Goal: Information Seeking & Learning: Learn about a topic

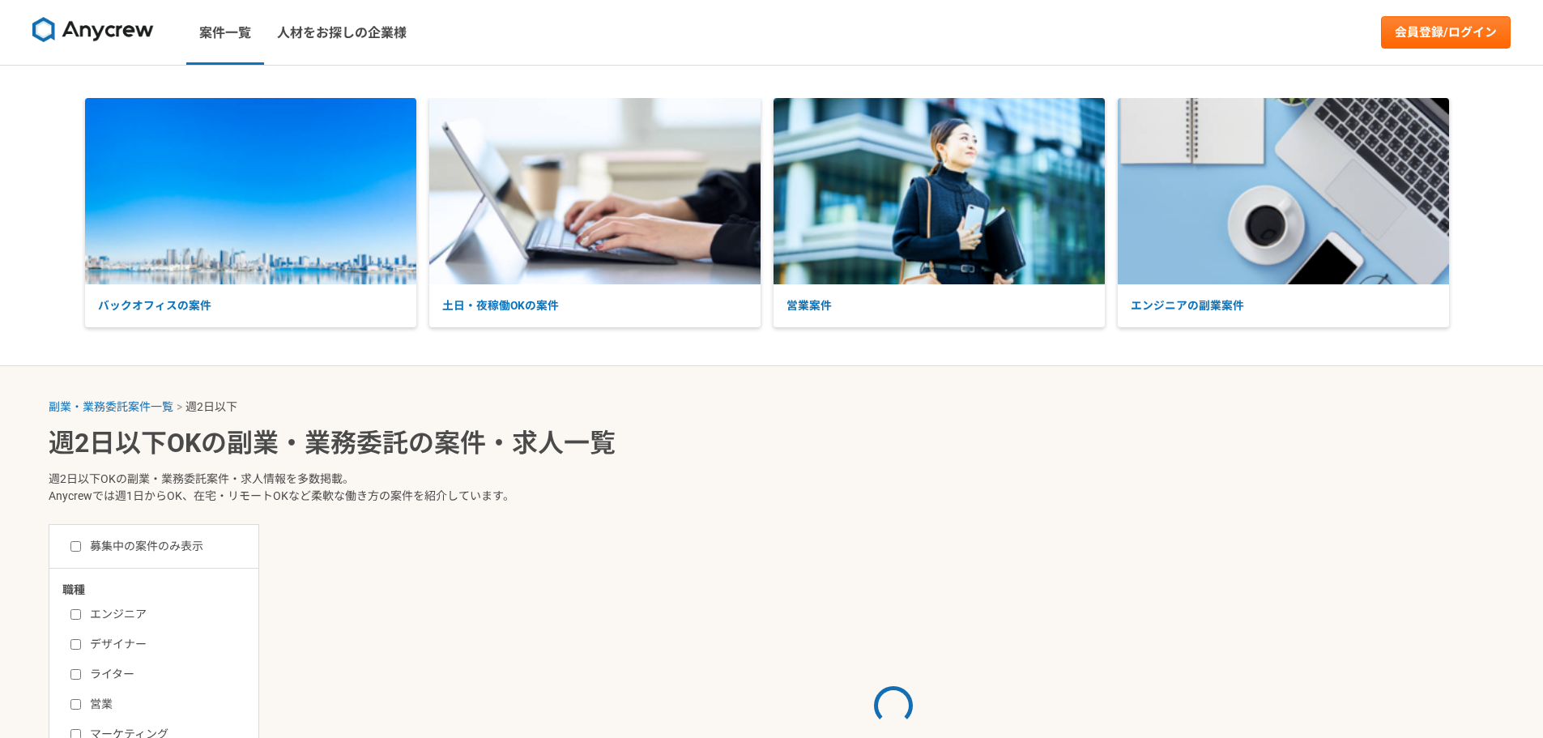
select select "2"
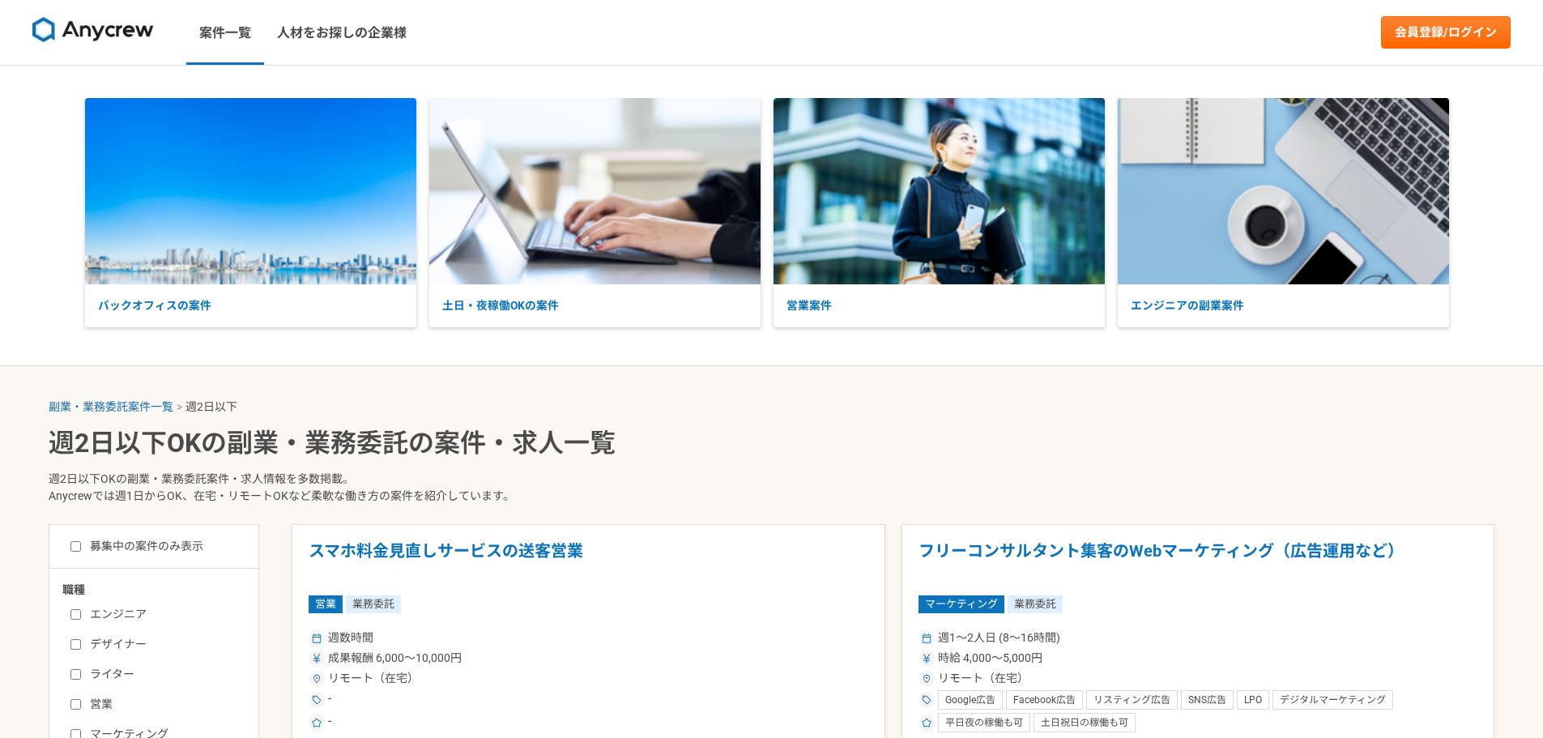
scroll to position [162, 0]
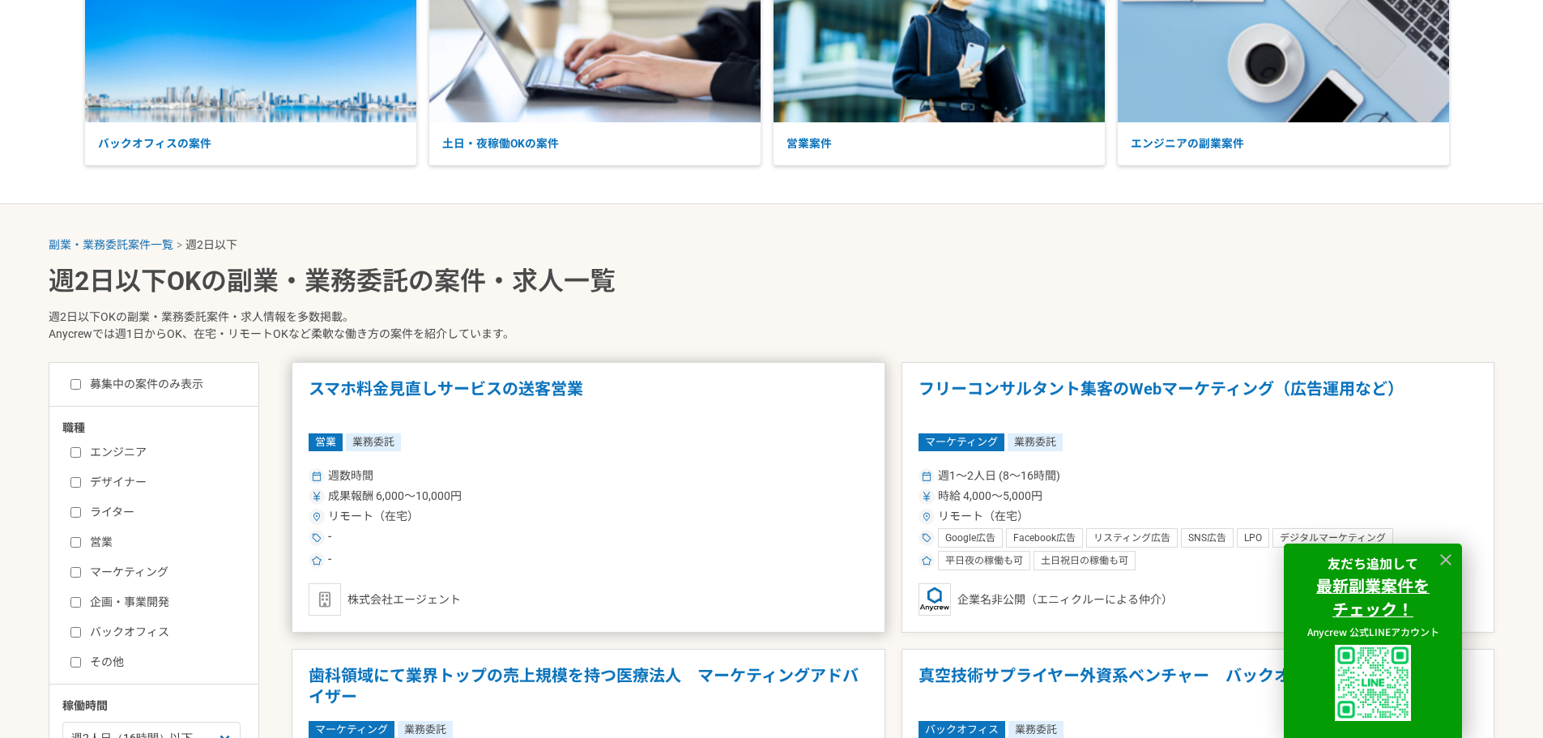
click at [577, 390] on h1 "スマホ料金見直しサービスの送客営業" at bounding box center [589, 399] width 560 height 41
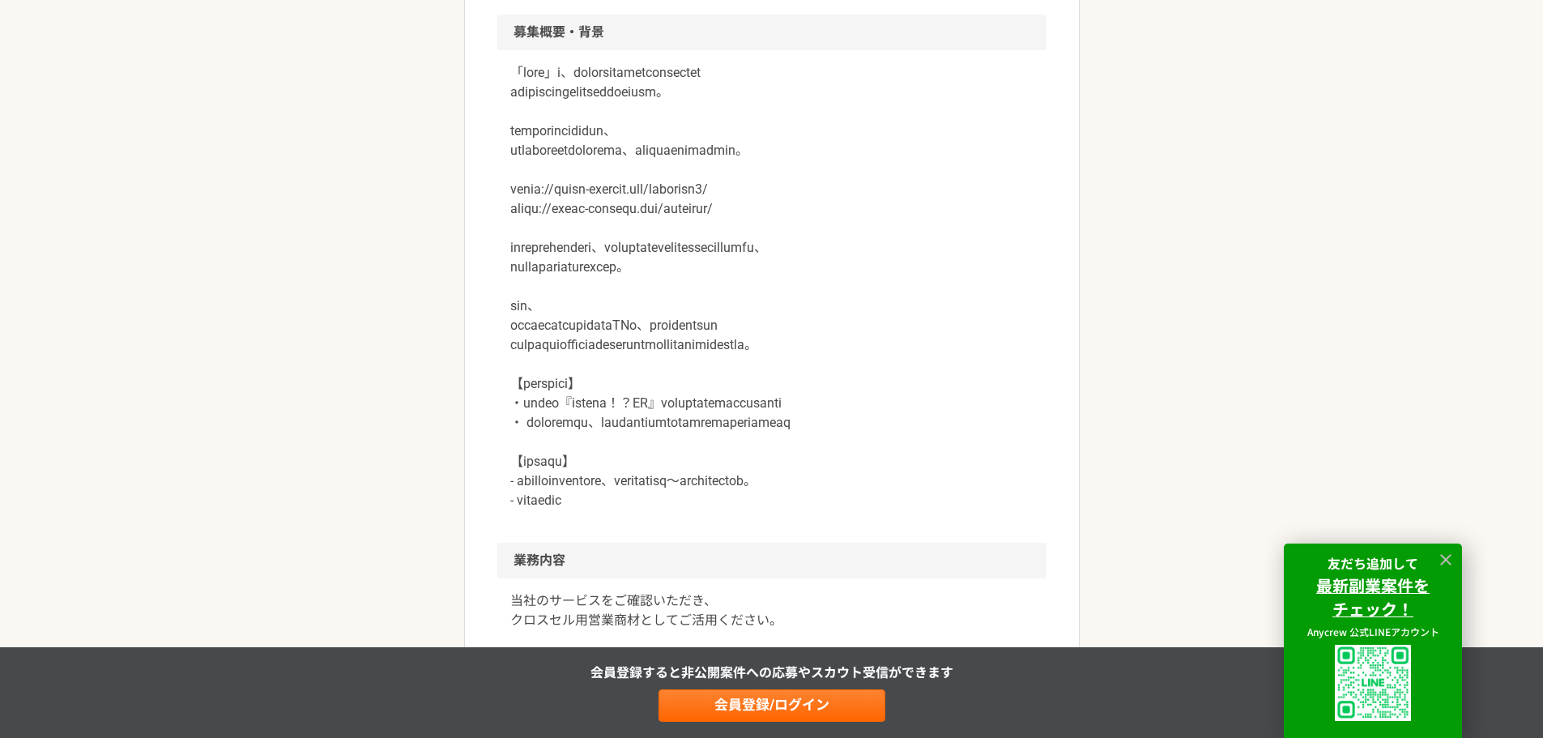
scroll to position [810, 0]
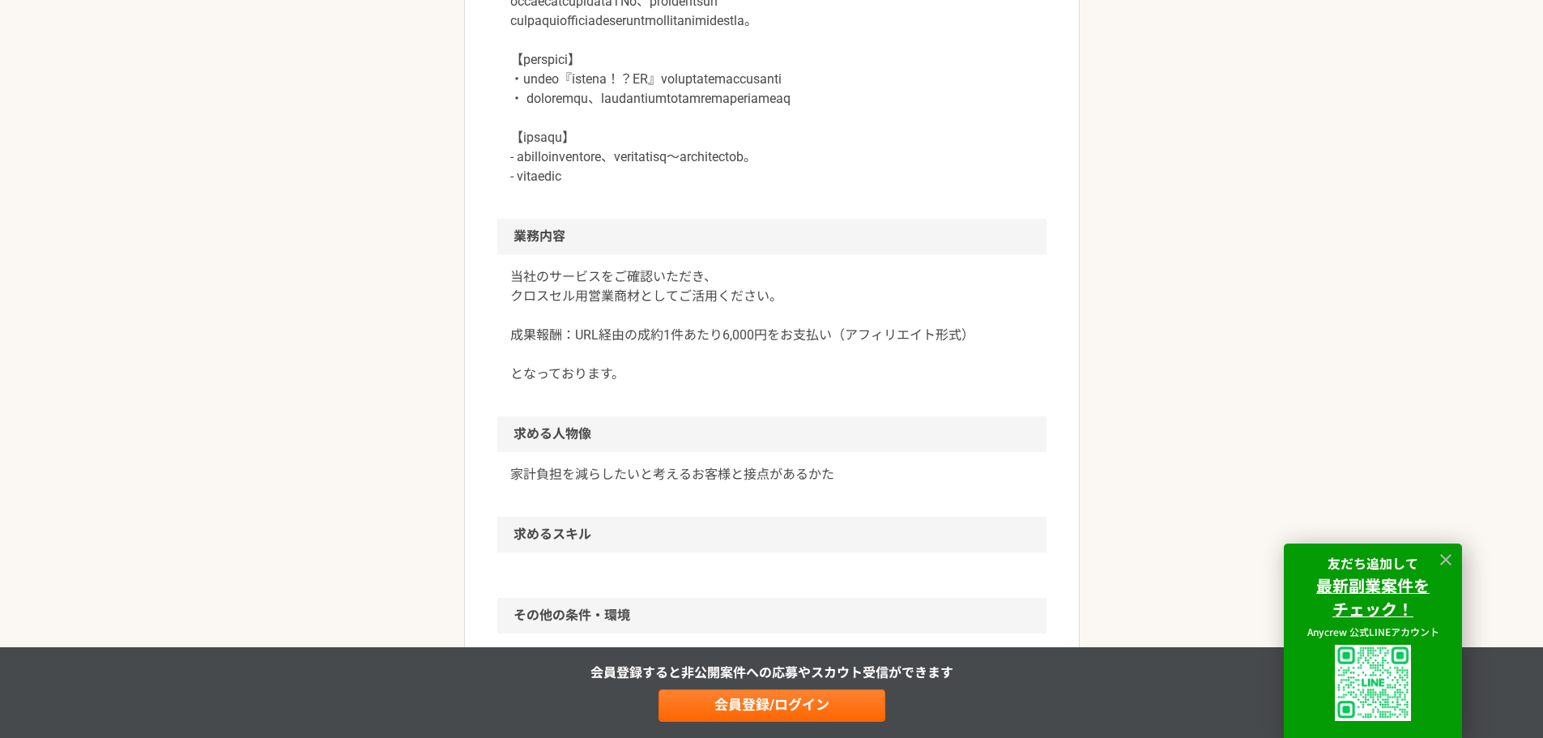
drag, startPoint x: 718, startPoint y: 359, endPoint x: 686, endPoint y: 372, distance: 34.1
drag, startPoint x: 402, startPoint y: 236, endPoint x: 357, endPoint y: 232, distance: 44.7
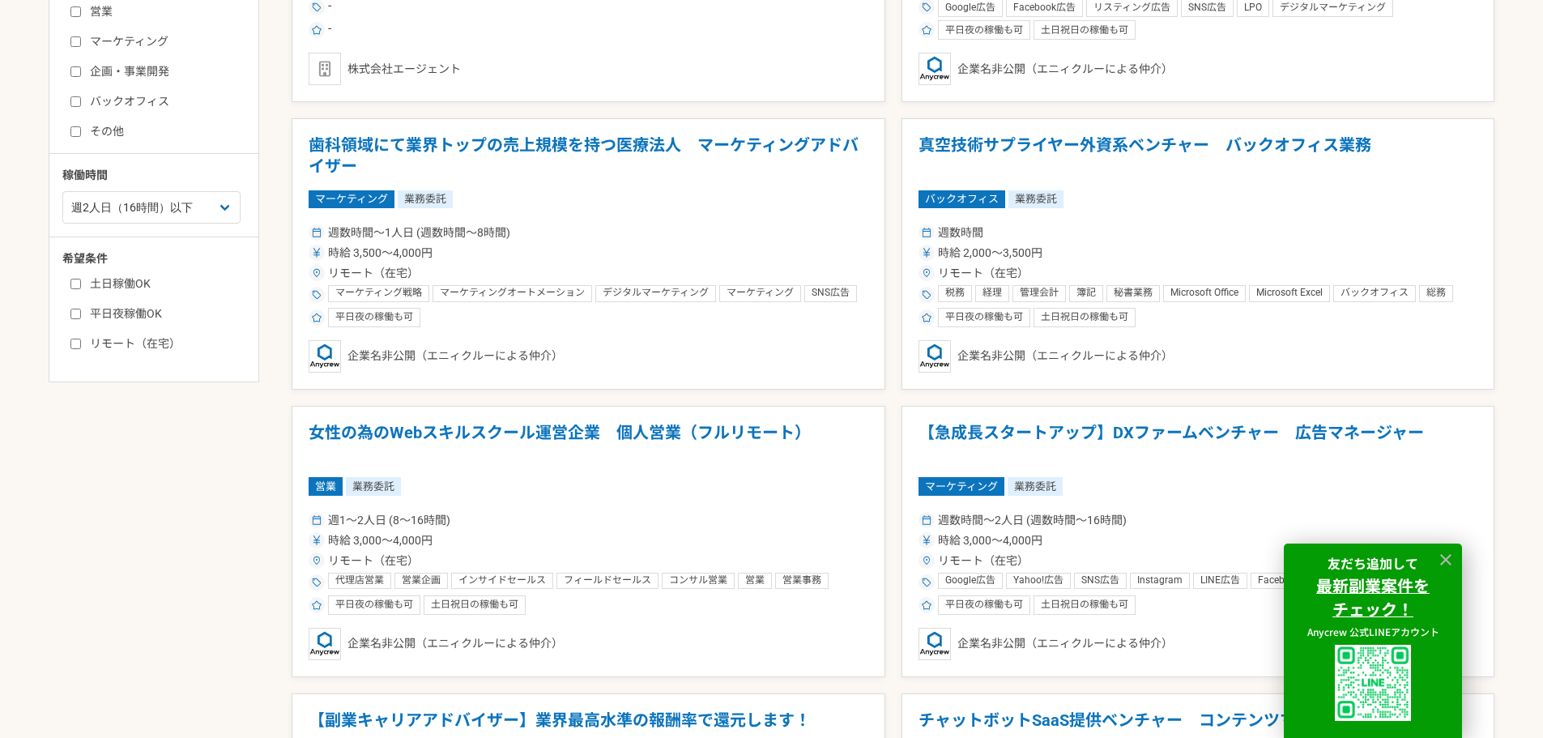
scroll to position [810, 0]
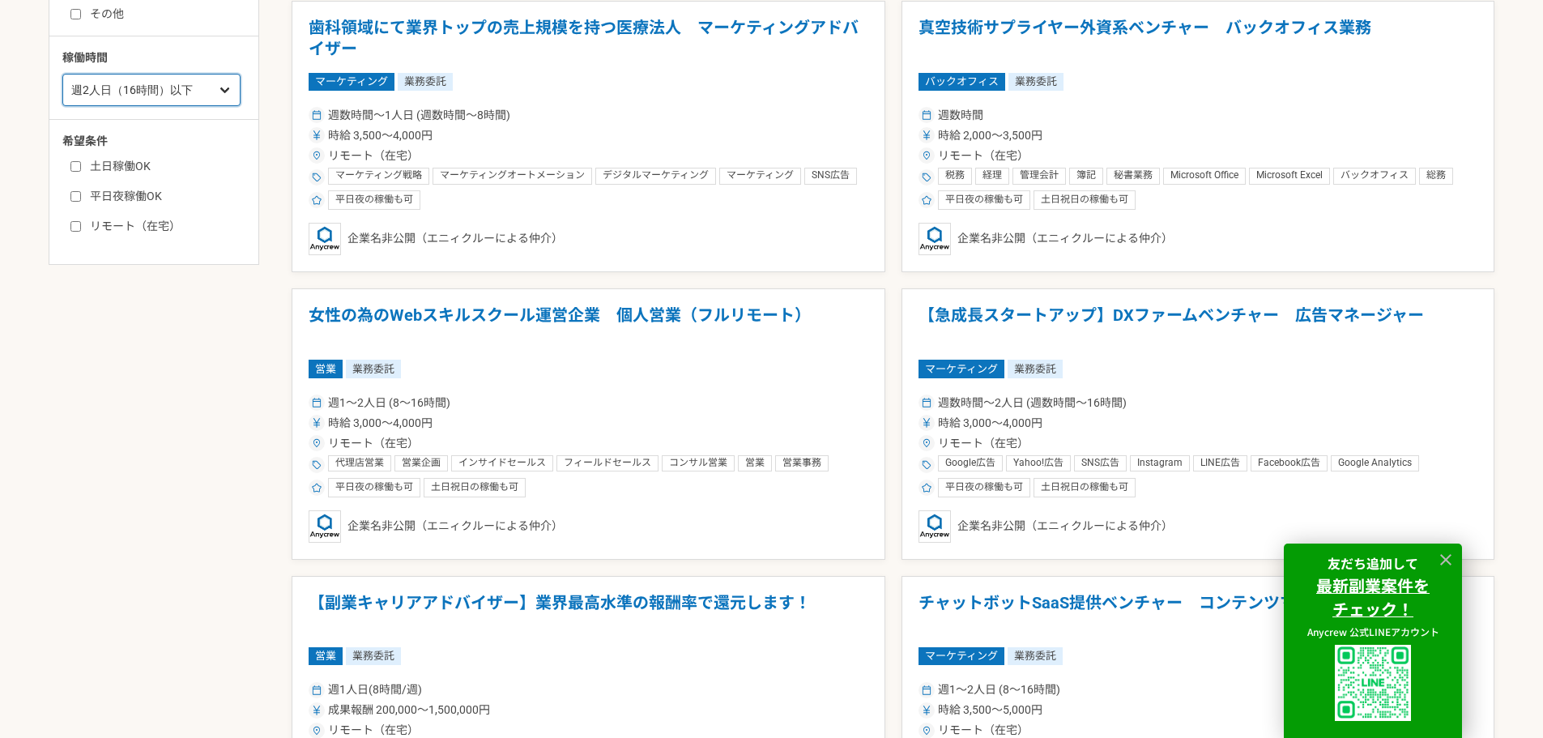
click at [216, 92] on select "週1人日（8時間）以下 週2人日（16時間）以下 週3人日（24時間）以下 週4人日（32時間）以下 週5人日（40時間）以下" at bounding box center [151, 90] width 178 height 32
select select "3"
click at [62, 74] on select "週1人日（8時間）以下 週2人日（16時間）以下 週3人日（24時間）以下 週4人日（32時間）以下 週5人日（40時間）以下" at bounding box center [151, 90] width 178 height 32
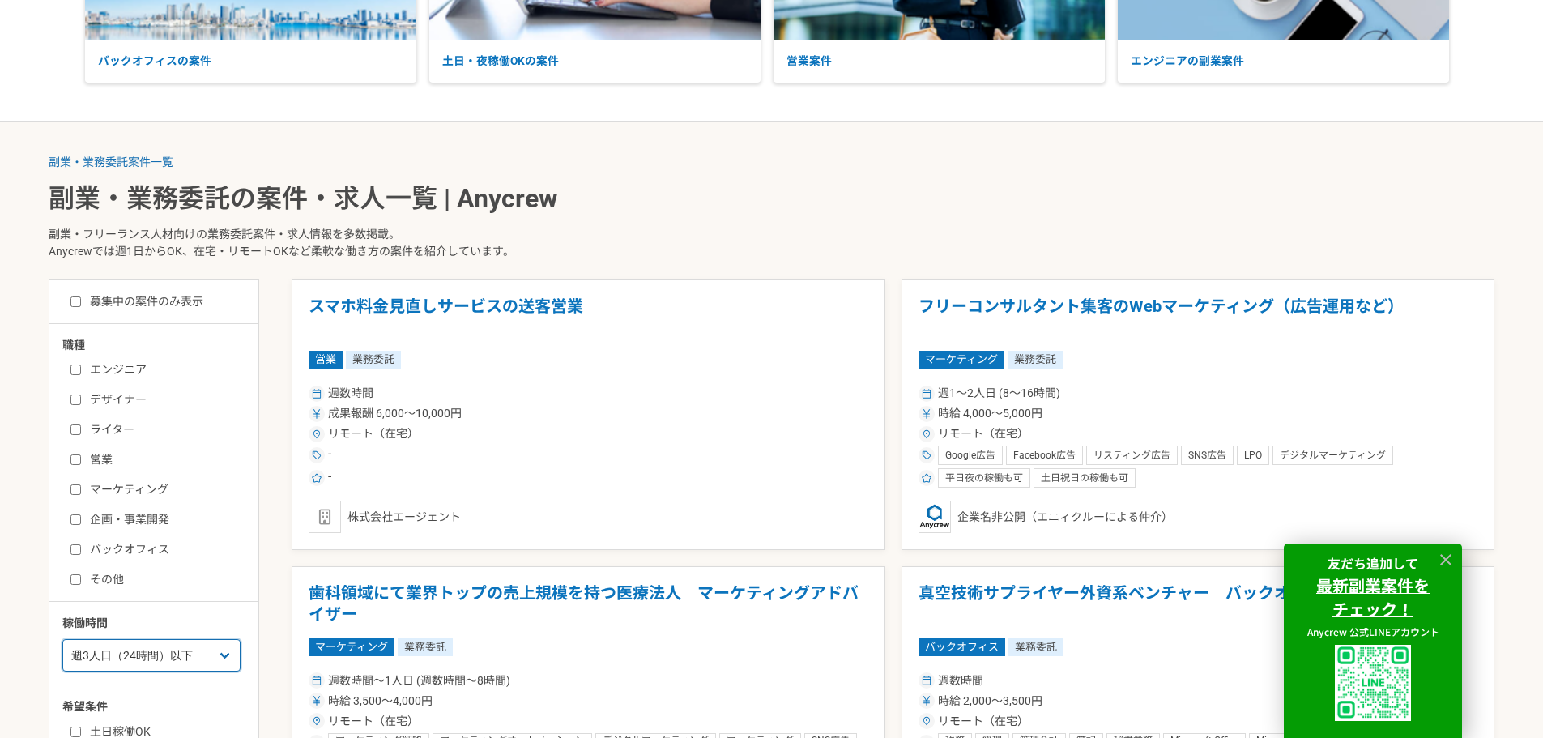
scroll to position [243, 0]
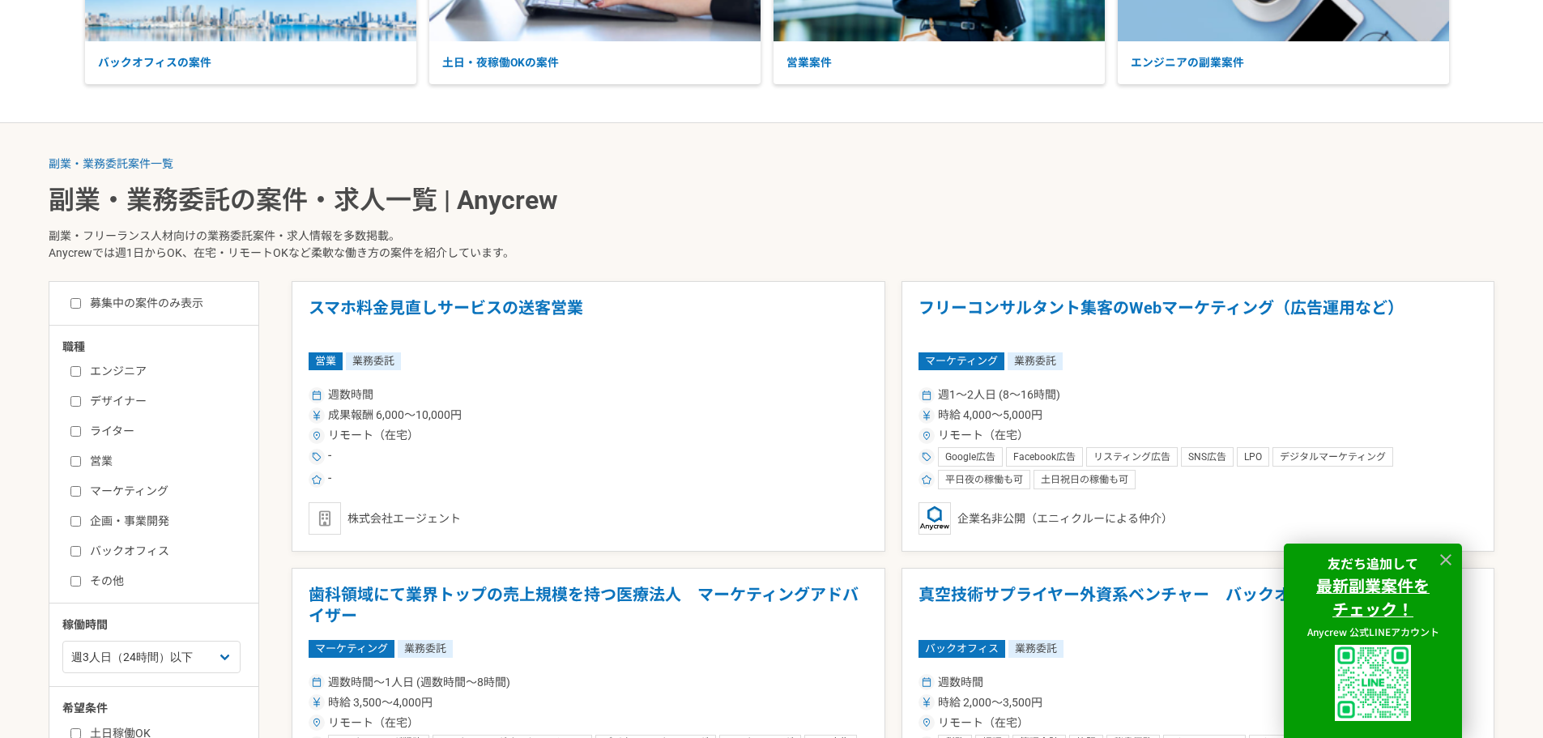
click at [79, 457] on input "営業" at bounding box center [75, 461] width 11 height 11
checkbox input "true"
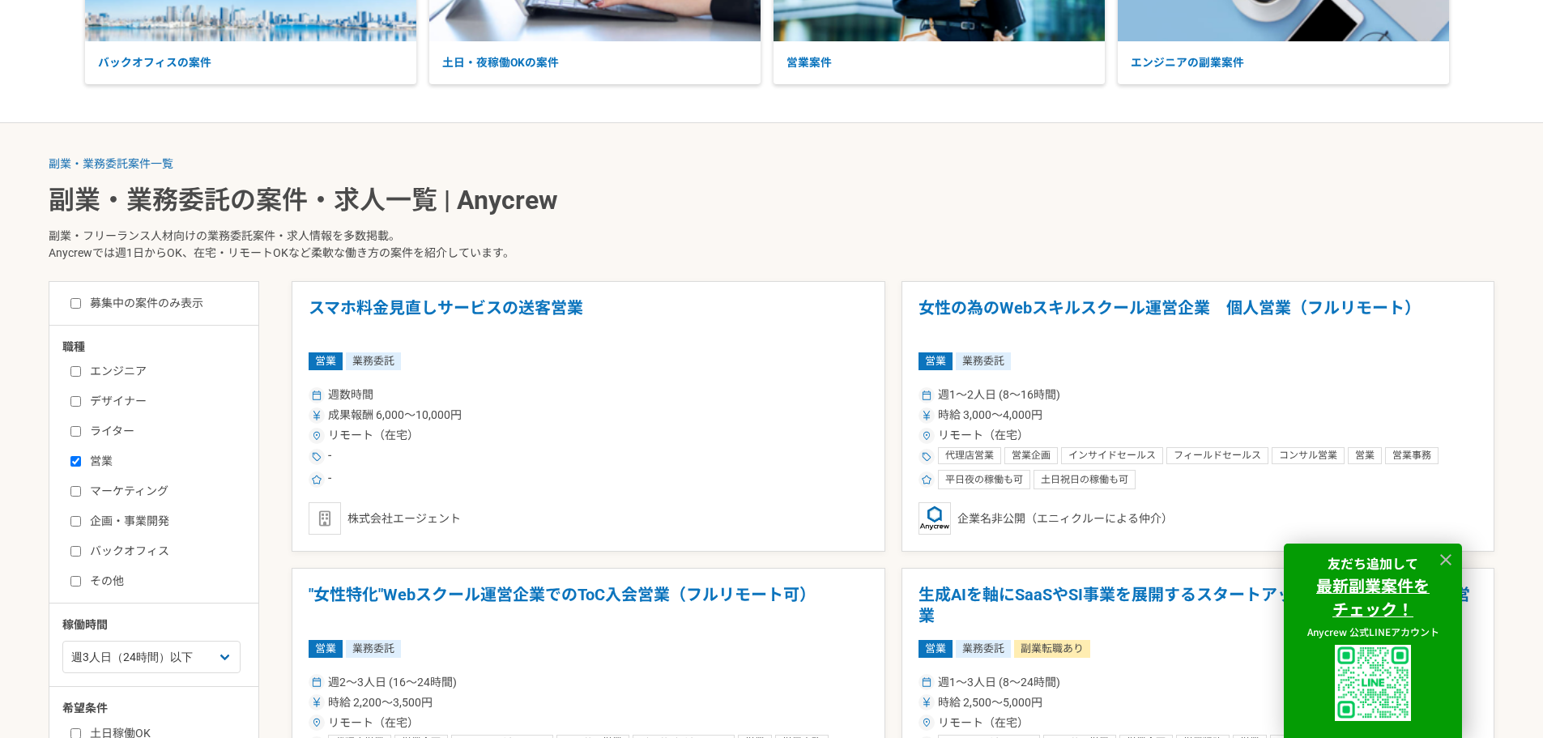
click at [83, 484] on label "マーケティング" at bounding box center [163, 491] width 186 height 17
click at [81, 486] on input "マーケティング" at bounding box center [75, 491] width 11 height 11
checkbox input "true"
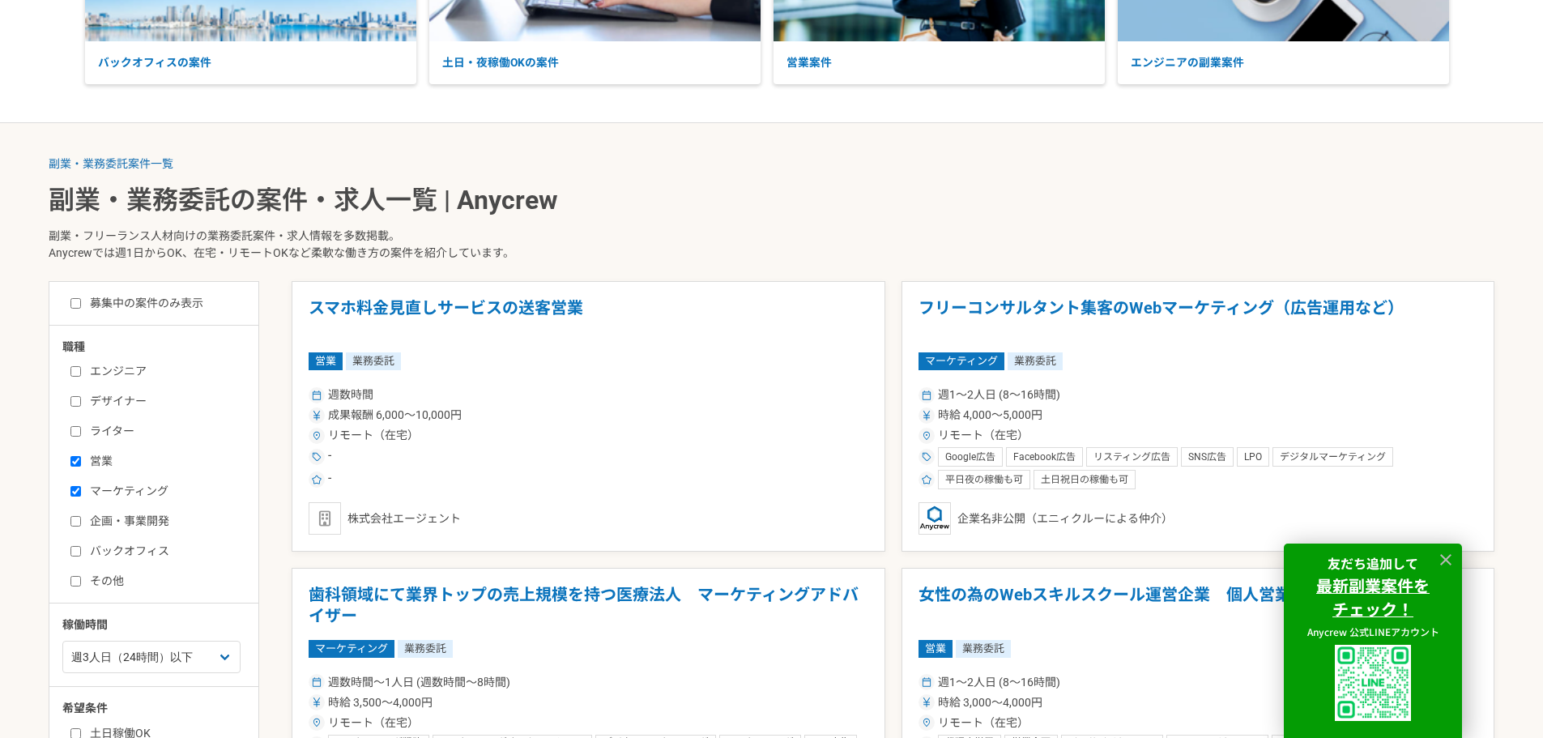
click at [80, 513] on label "企画・事業開発" at bounding box center [163, 521] width 186 height 17
click at [80, 516] on input "企画・事業開発" at bounding box center [75, 521] width 11 height 11
checkbox input "true"
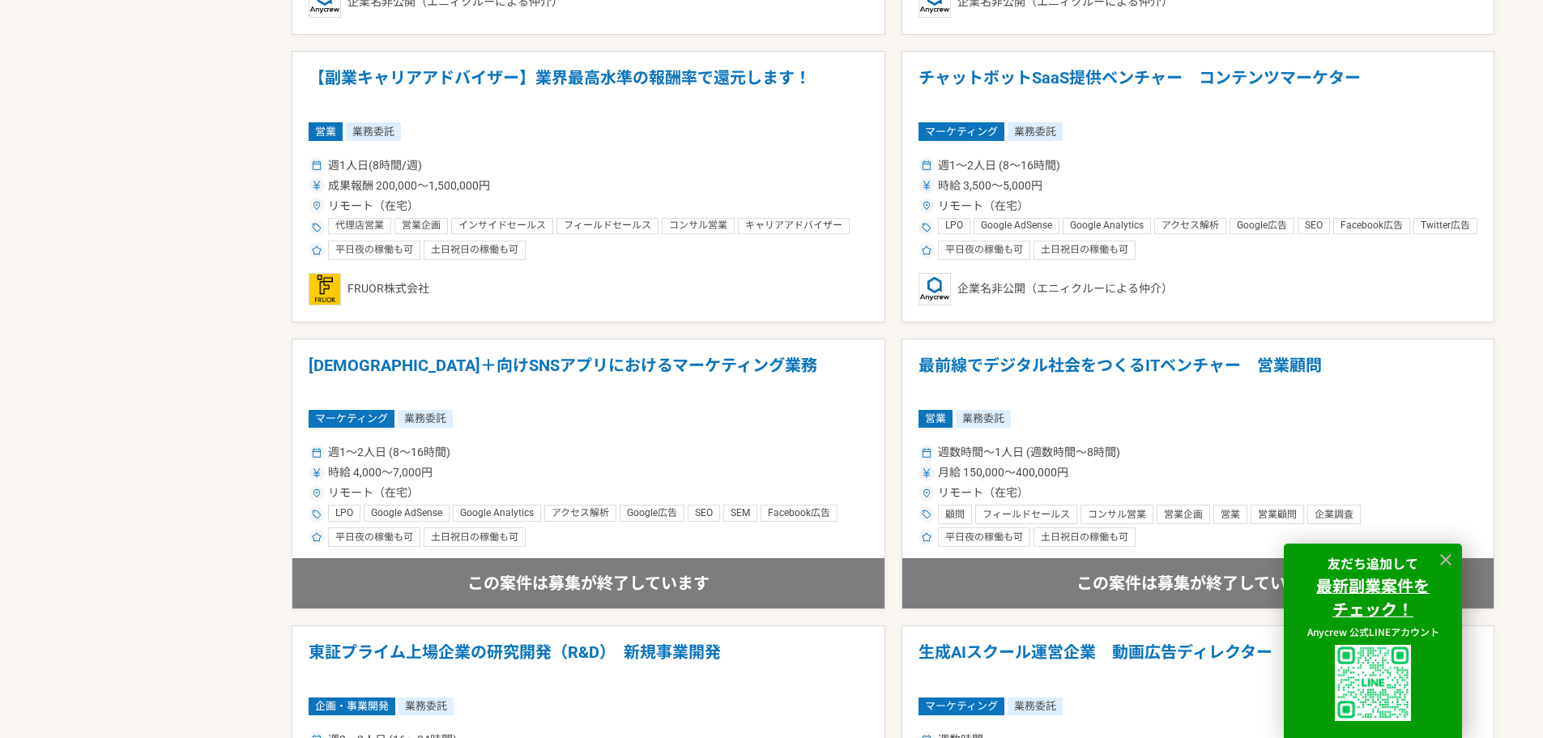
scroll to position [1620, 0]
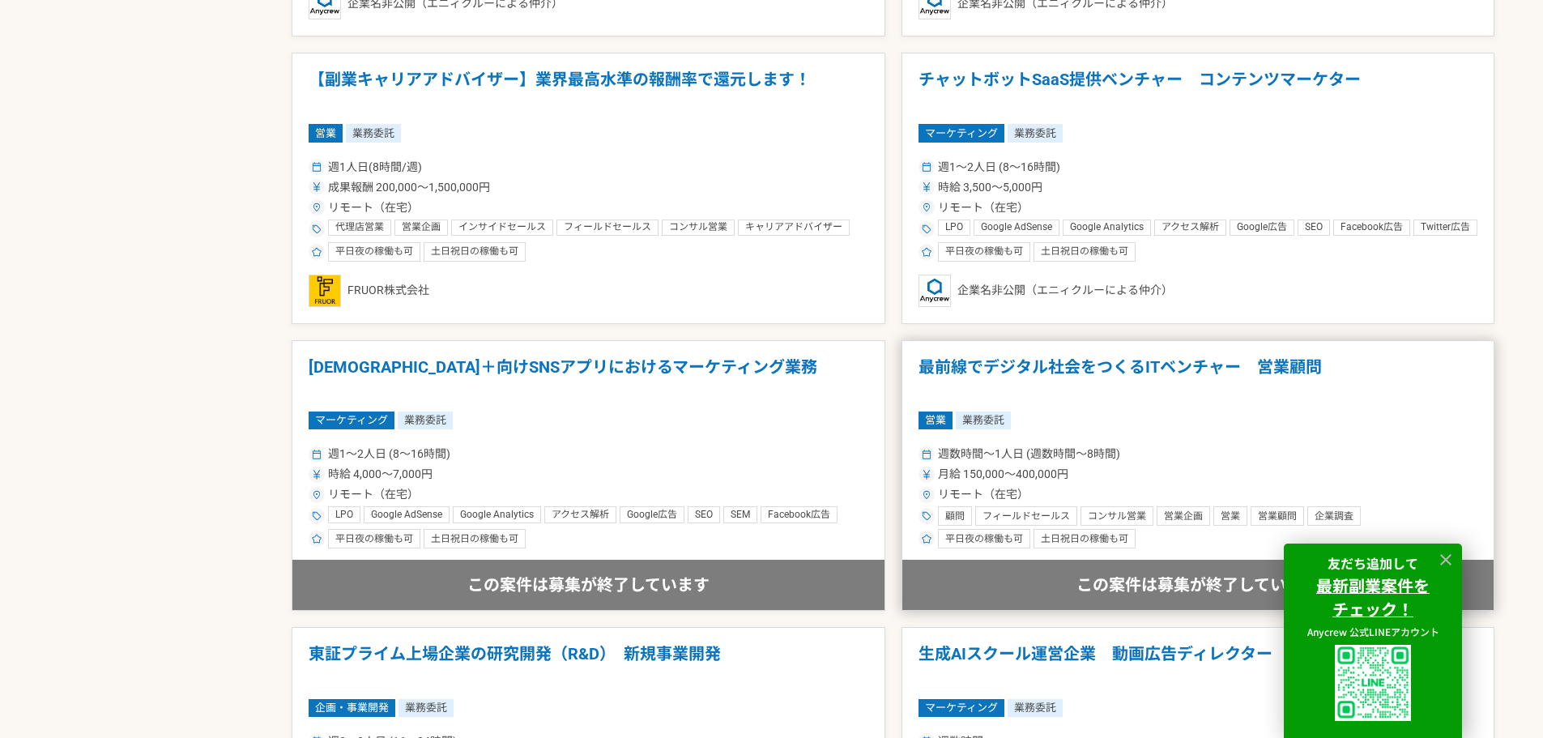
click at [1187, 380] on h1 "最前線でデジタル社会をつくるITベンチャー　営業顧問" at bounding box center [1198, 377] width 560 height 41
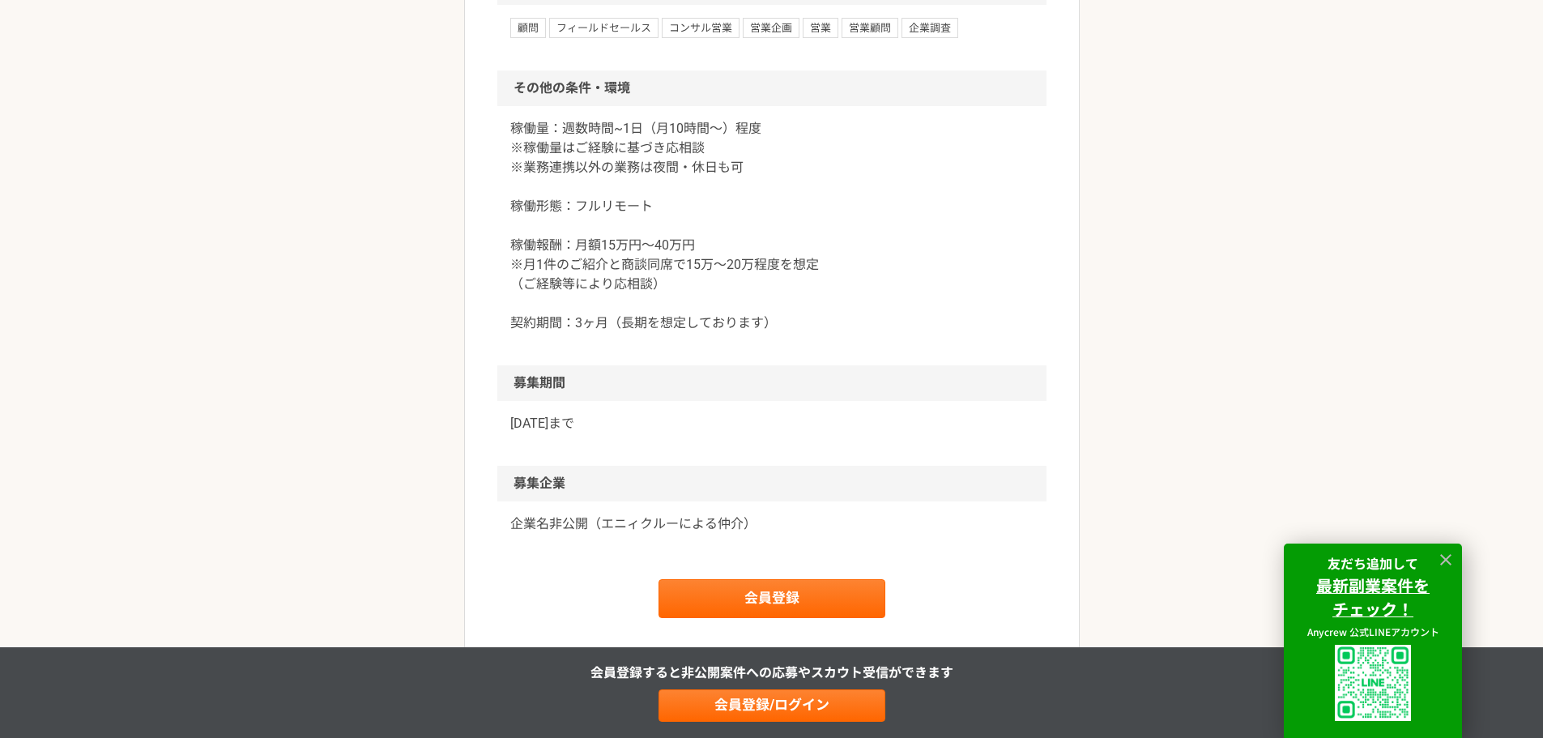
scroll to position [1620, 0]
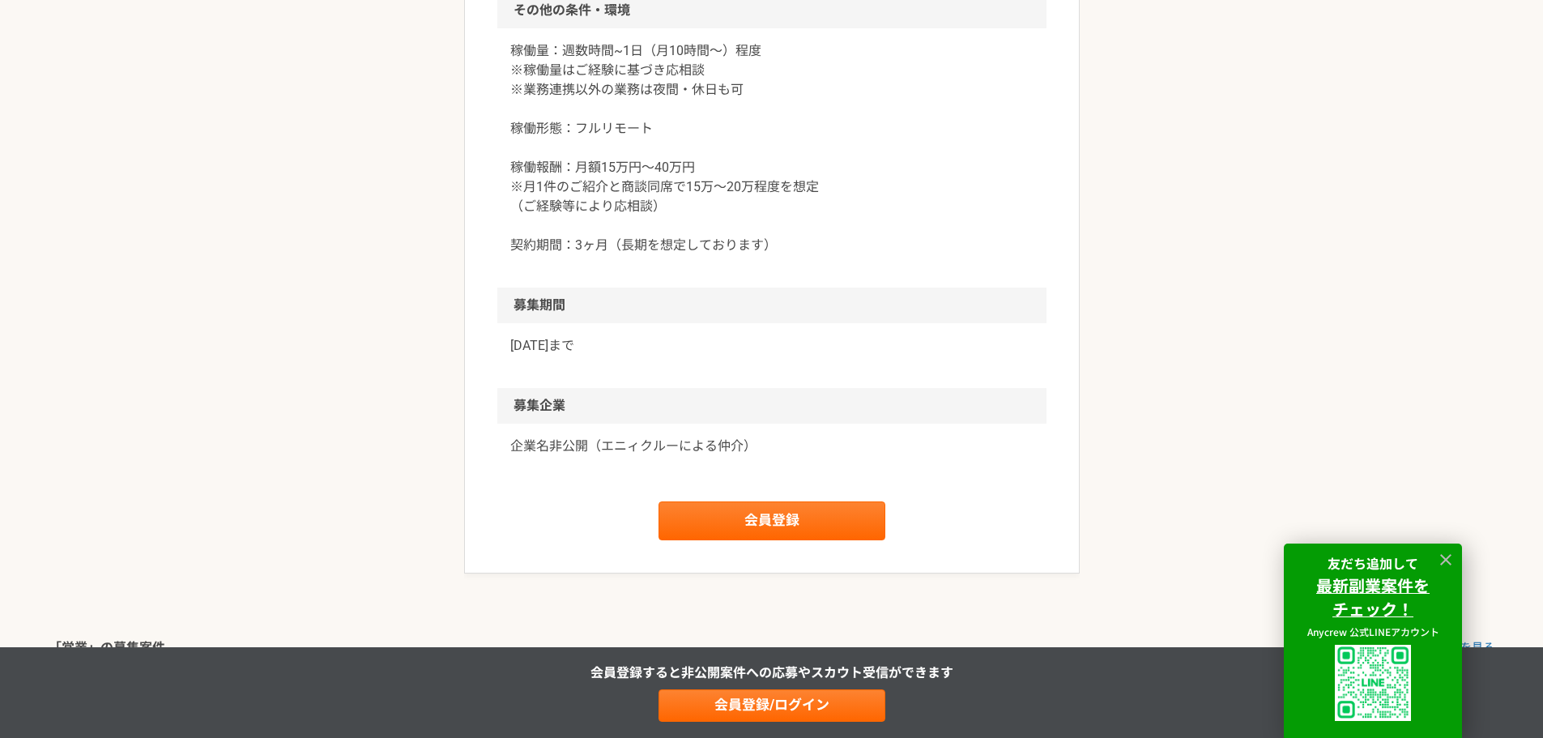
drag, startPoint x: 991, startPoint y: 412, endPoint x: 918, endPoint y: 420, distance: 72.4
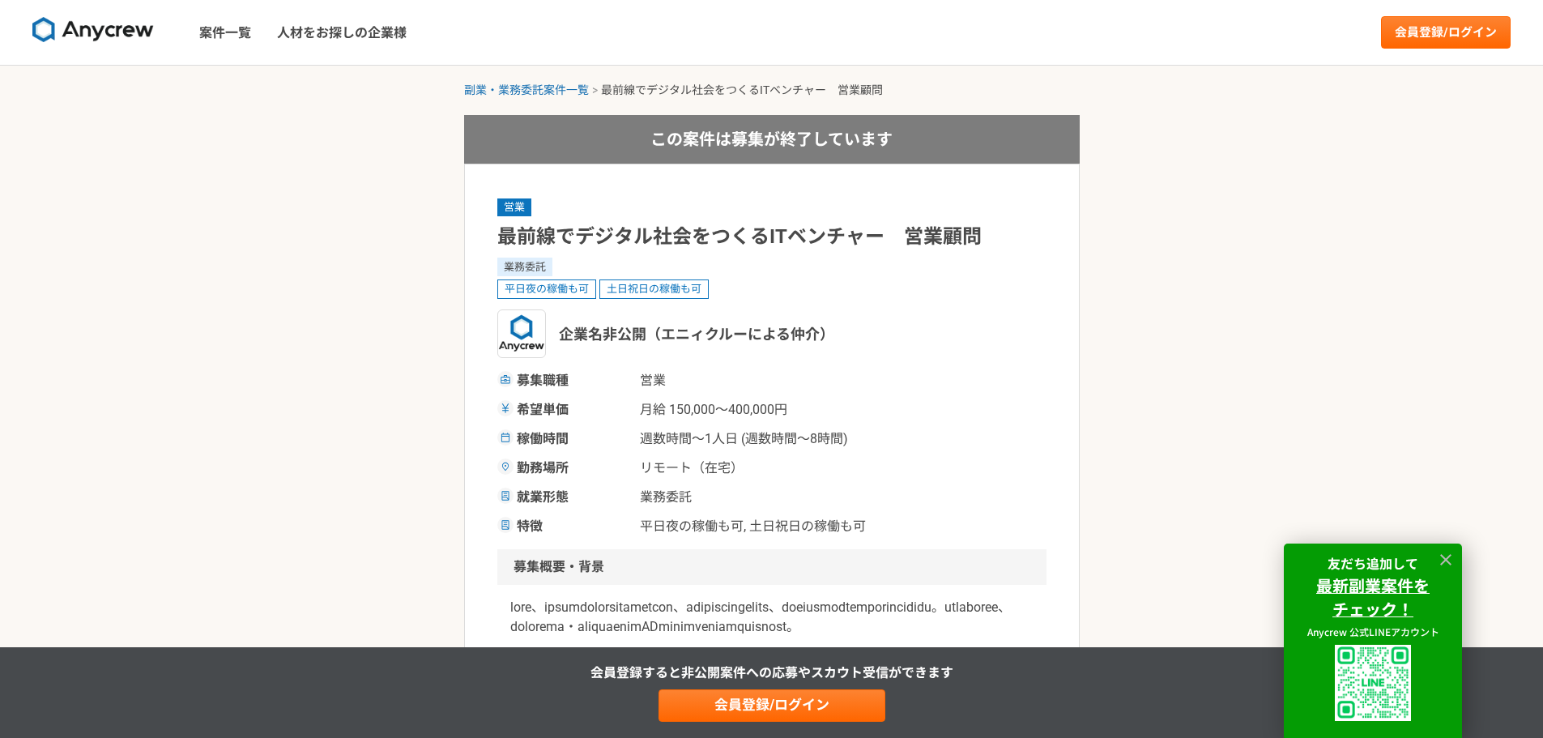
select select "3"
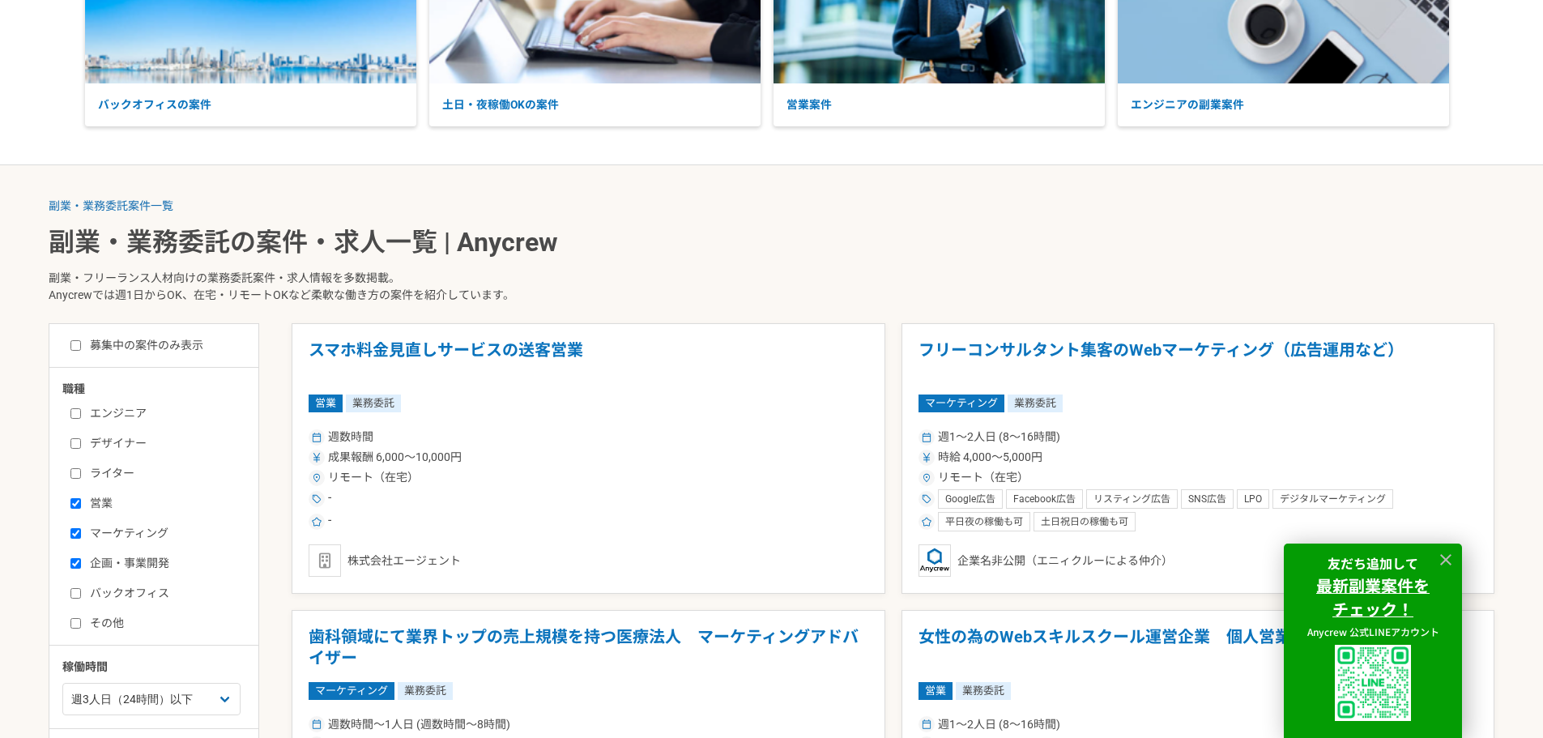
scroll to position [81, 0]
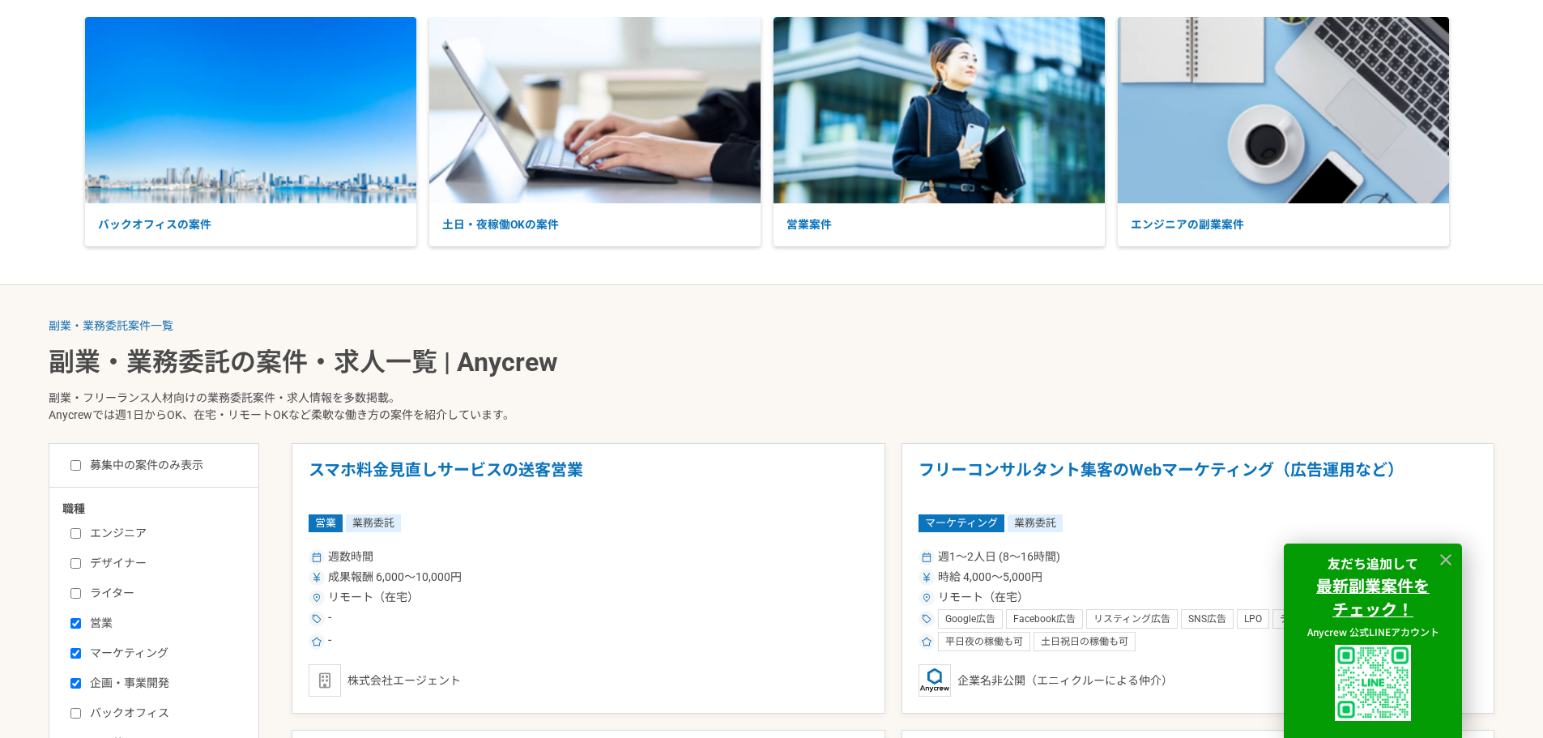
click at [70, 458] on label "募集中の案件のみ表示" at bounding box center [136, 465] width 133 height 17
click at [70, 460] on input "募集中の案件のみ表示" at bounding box center [75, 465] width 11 height 11
checkbox input "true"
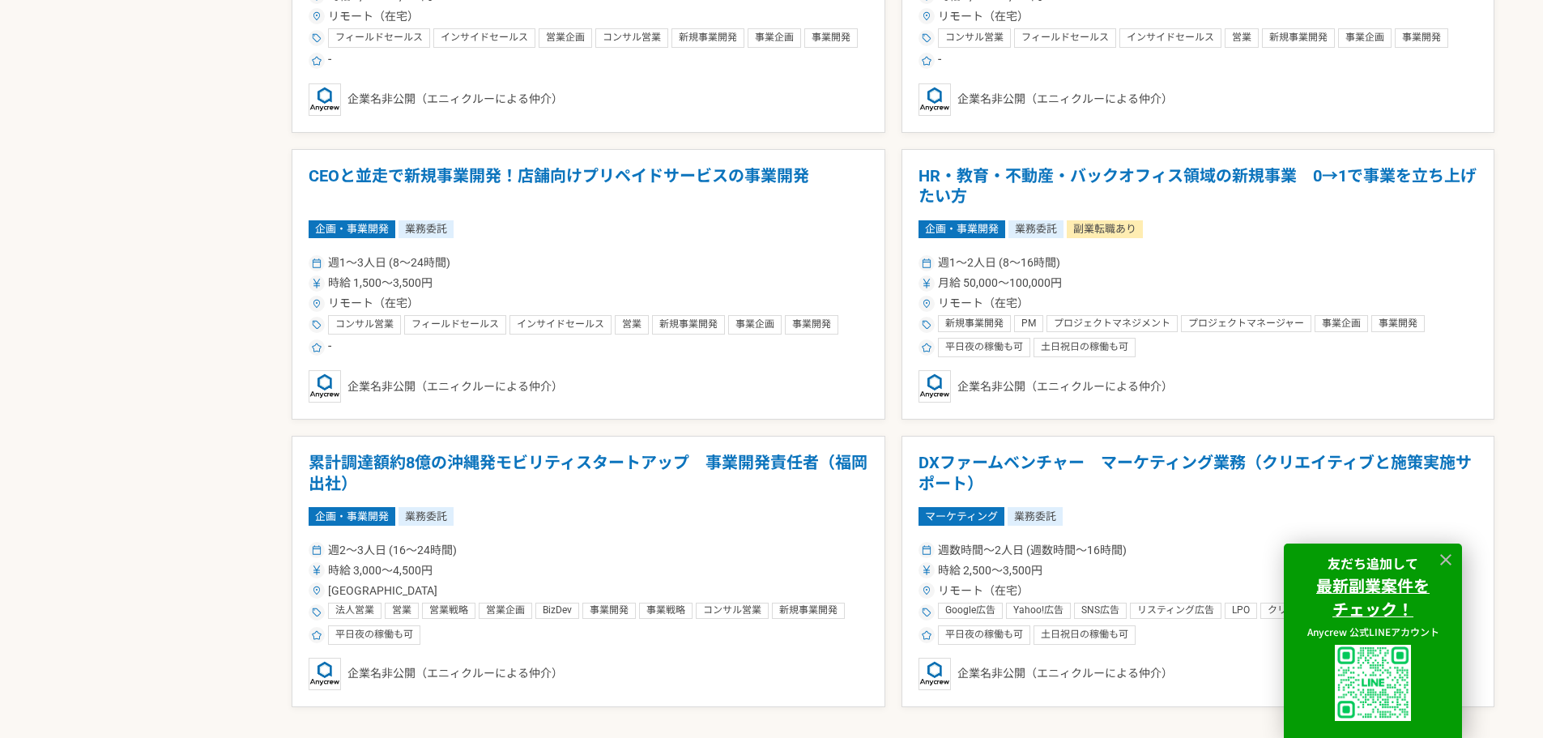
scroll to position [2997, 0]
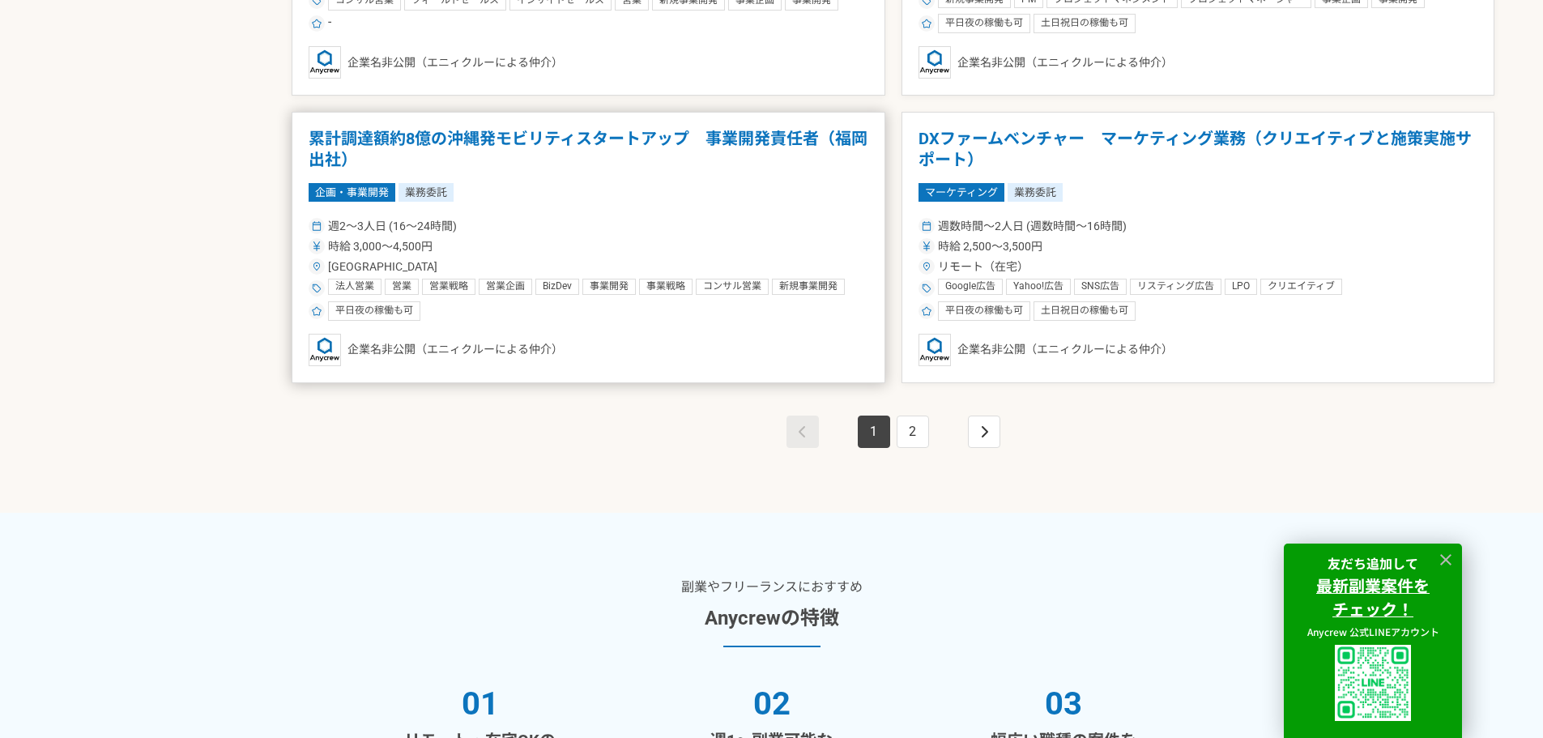
click at [660, 125] on article "累計調達額約8億の沖縄発モビリティスタートアップ　事業開発責任者（福岡出社） 企画・事業開発 業務委託 週2〜3人日 (16〜24時間) 時給 3,000〜4…" at bounding box center [589, 247] width 594 height 271
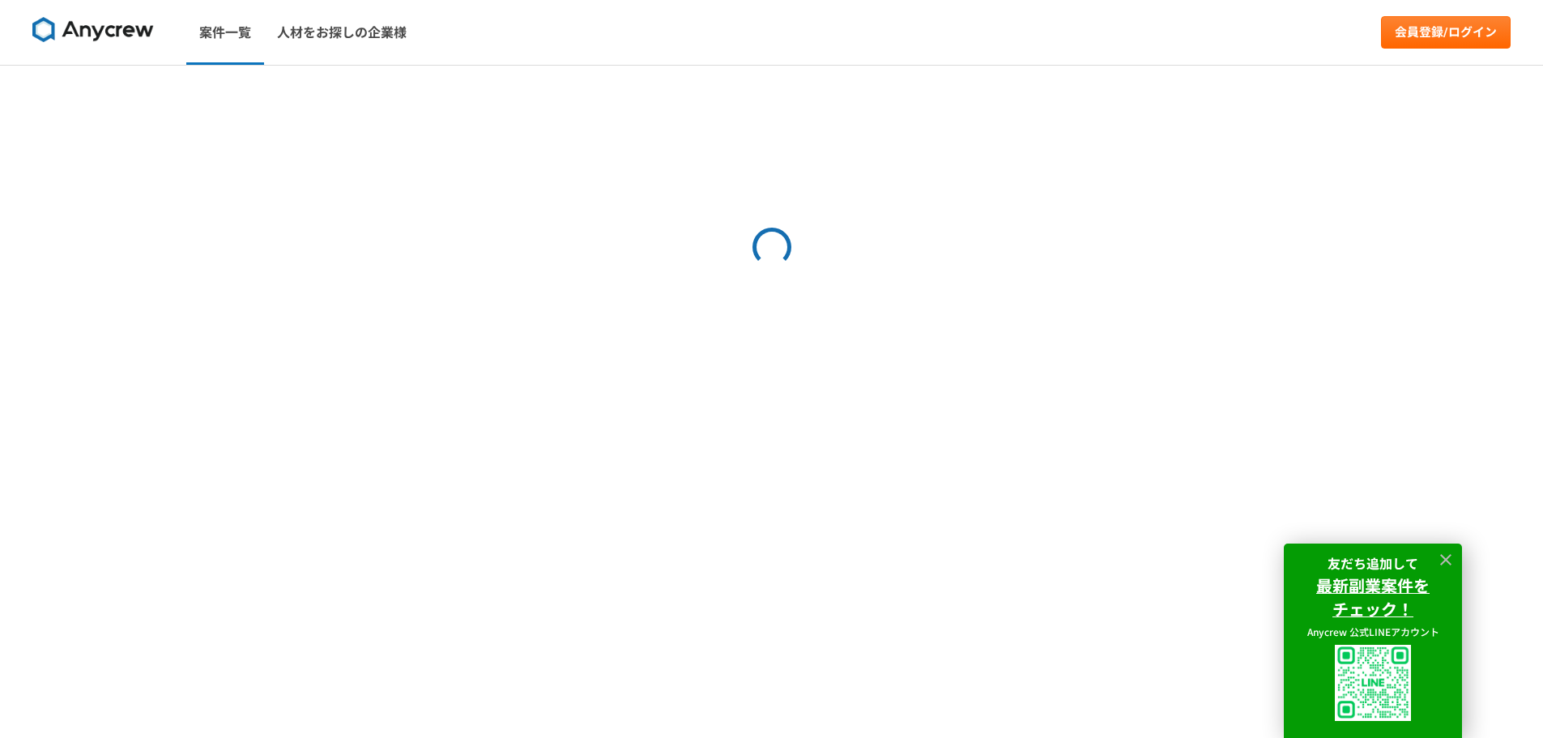
select select "3"
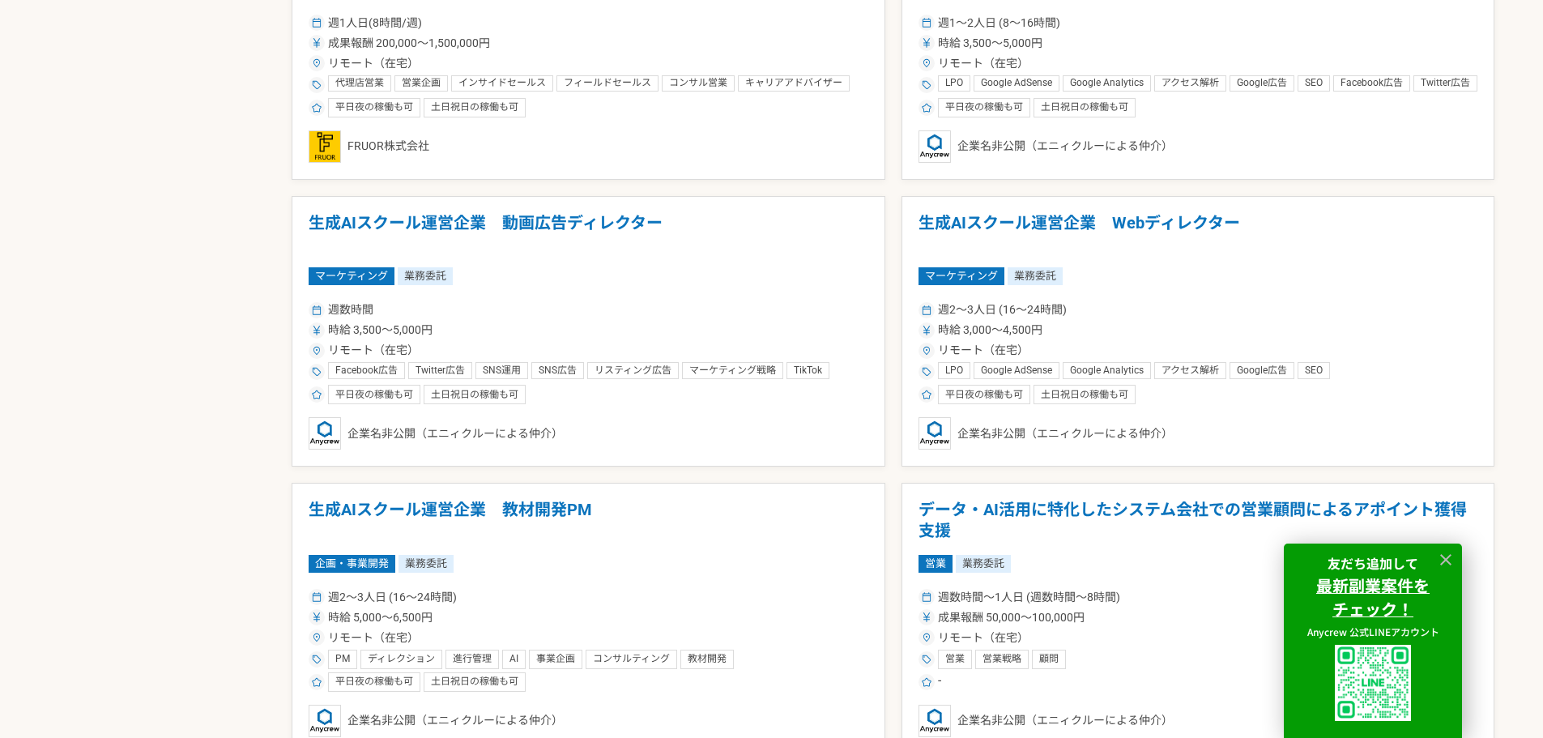
scroll to position [1782, 0]
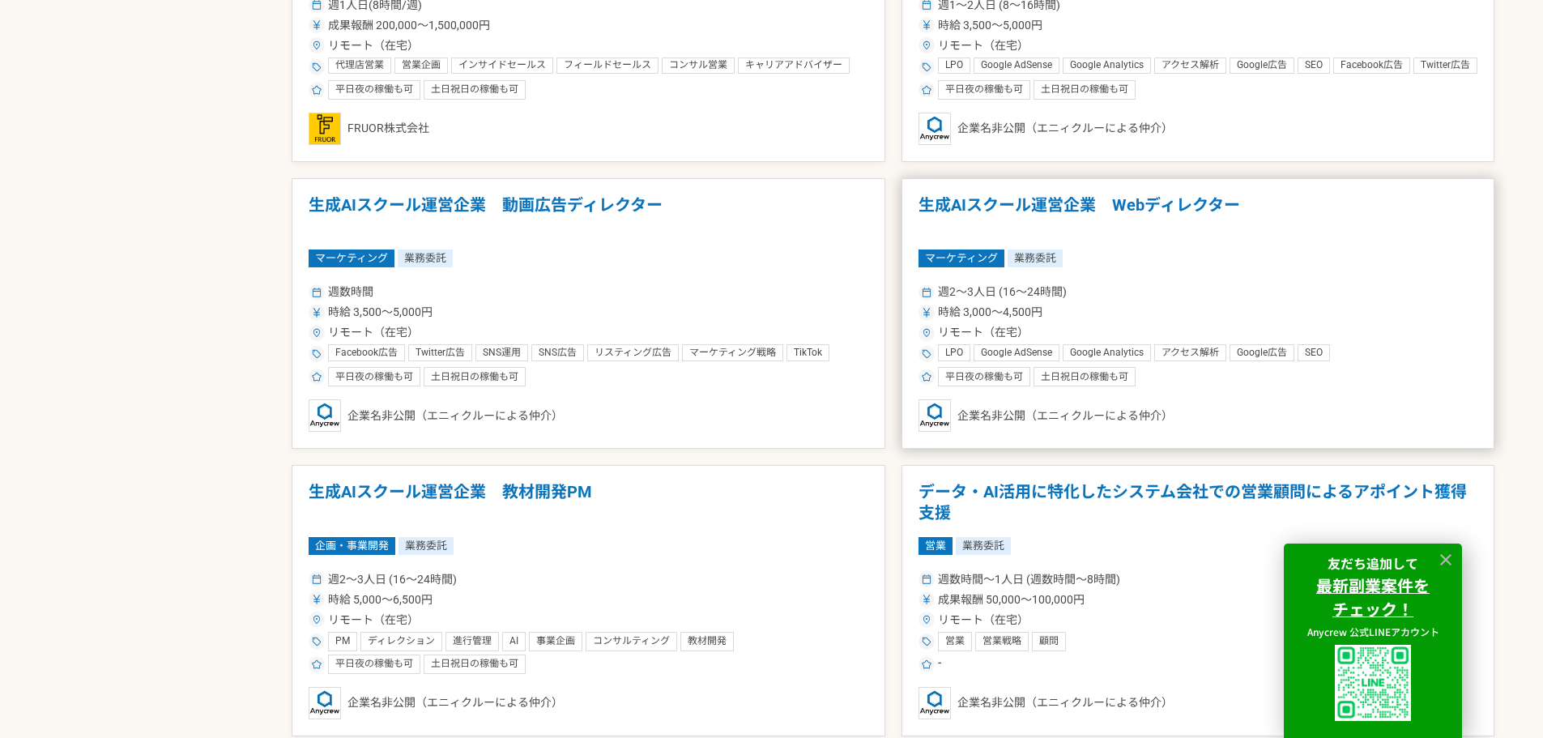
click at [972, 216] on h1 "生成AIスクール運営企業　Webディレクター" at bounding box center [1198, 215] width 560 height 41
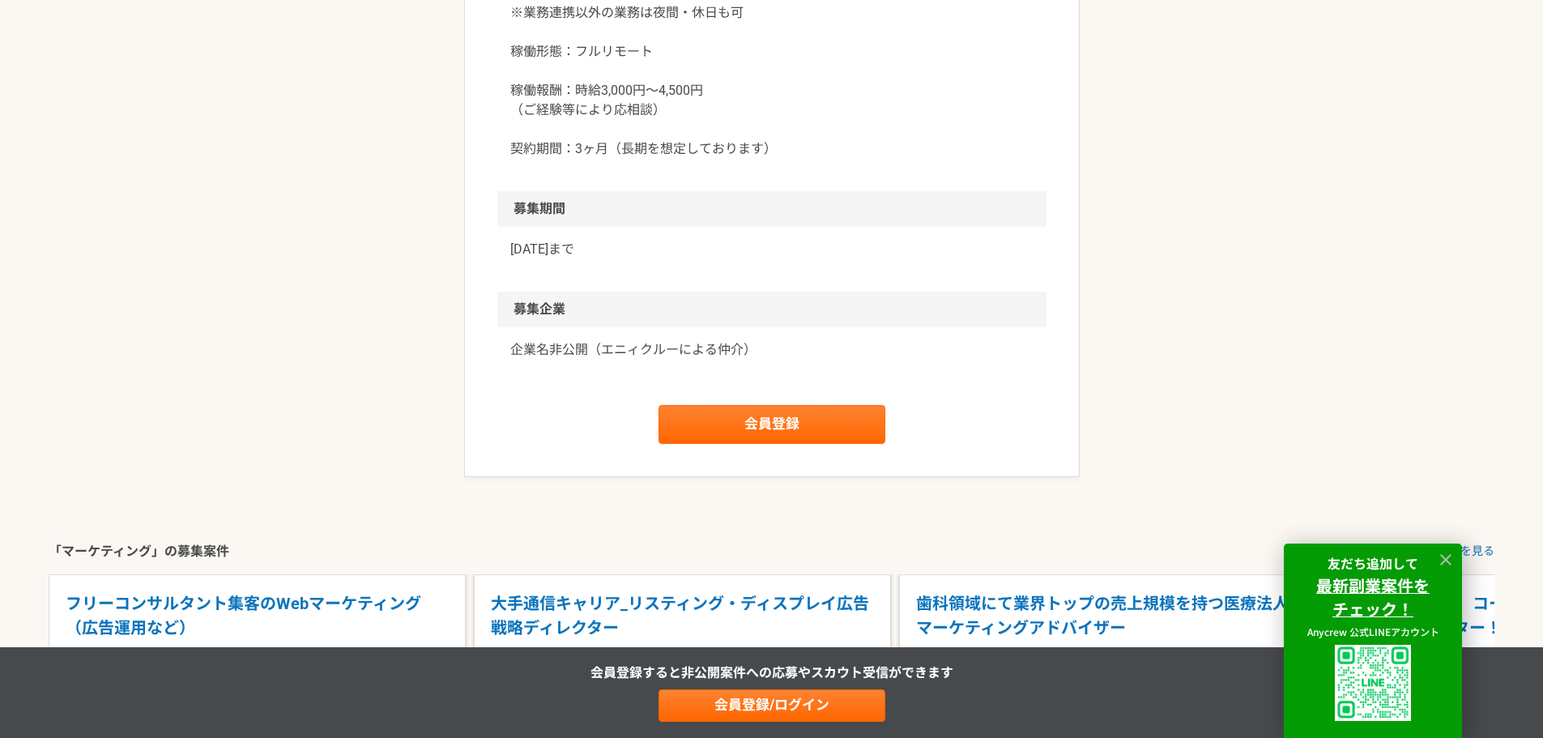
scroll to position [1377, 0]
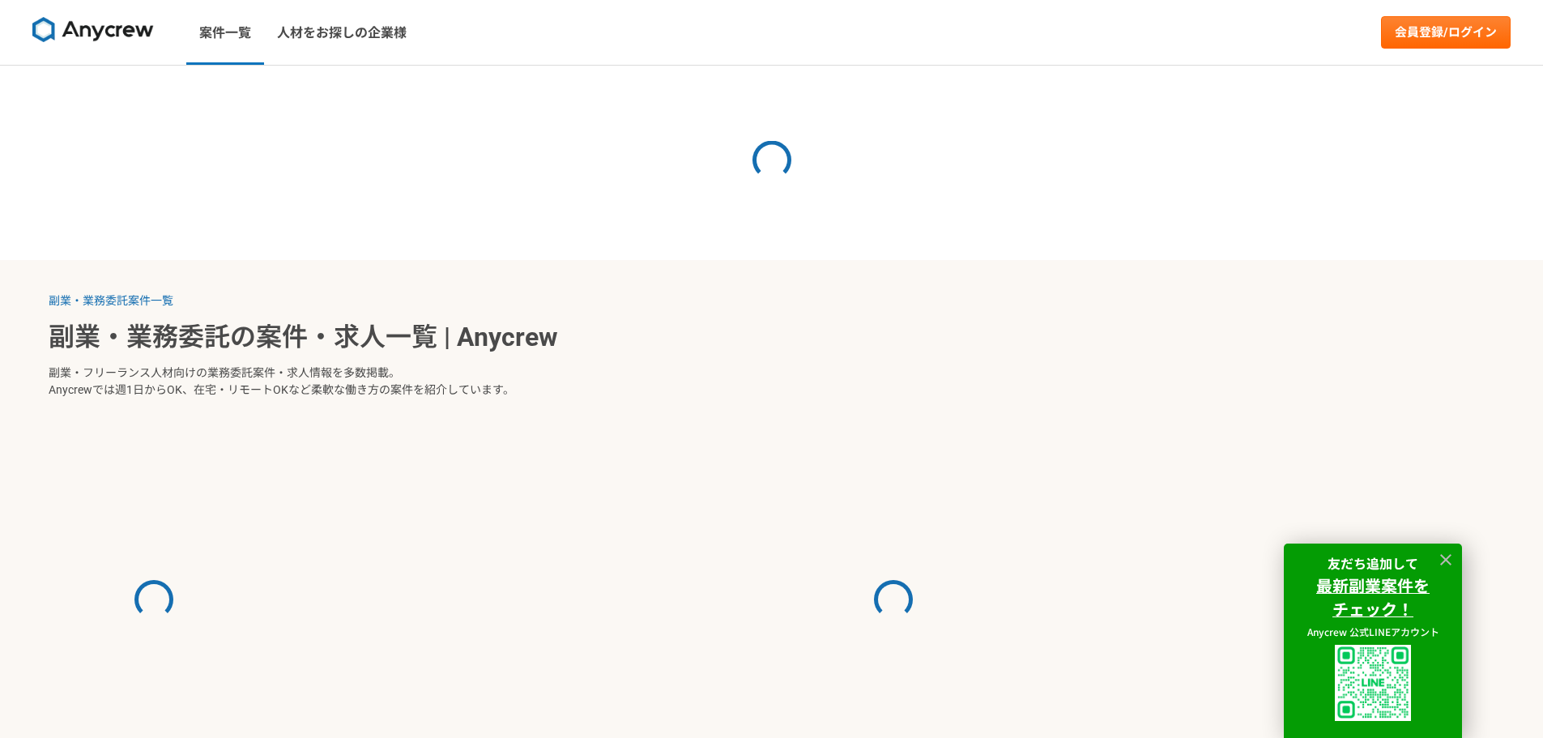
select select "3"
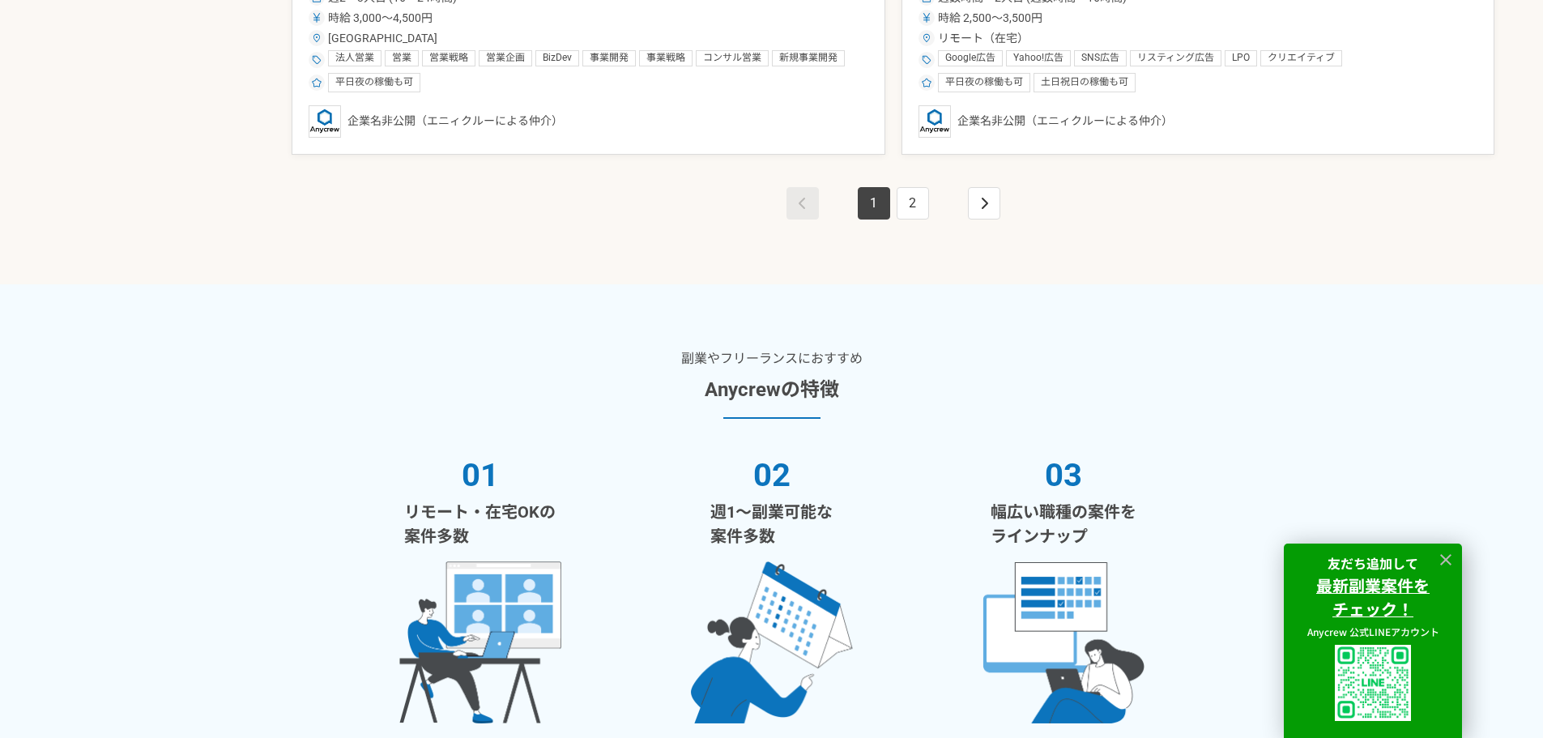
scroll to position [3078, 0]
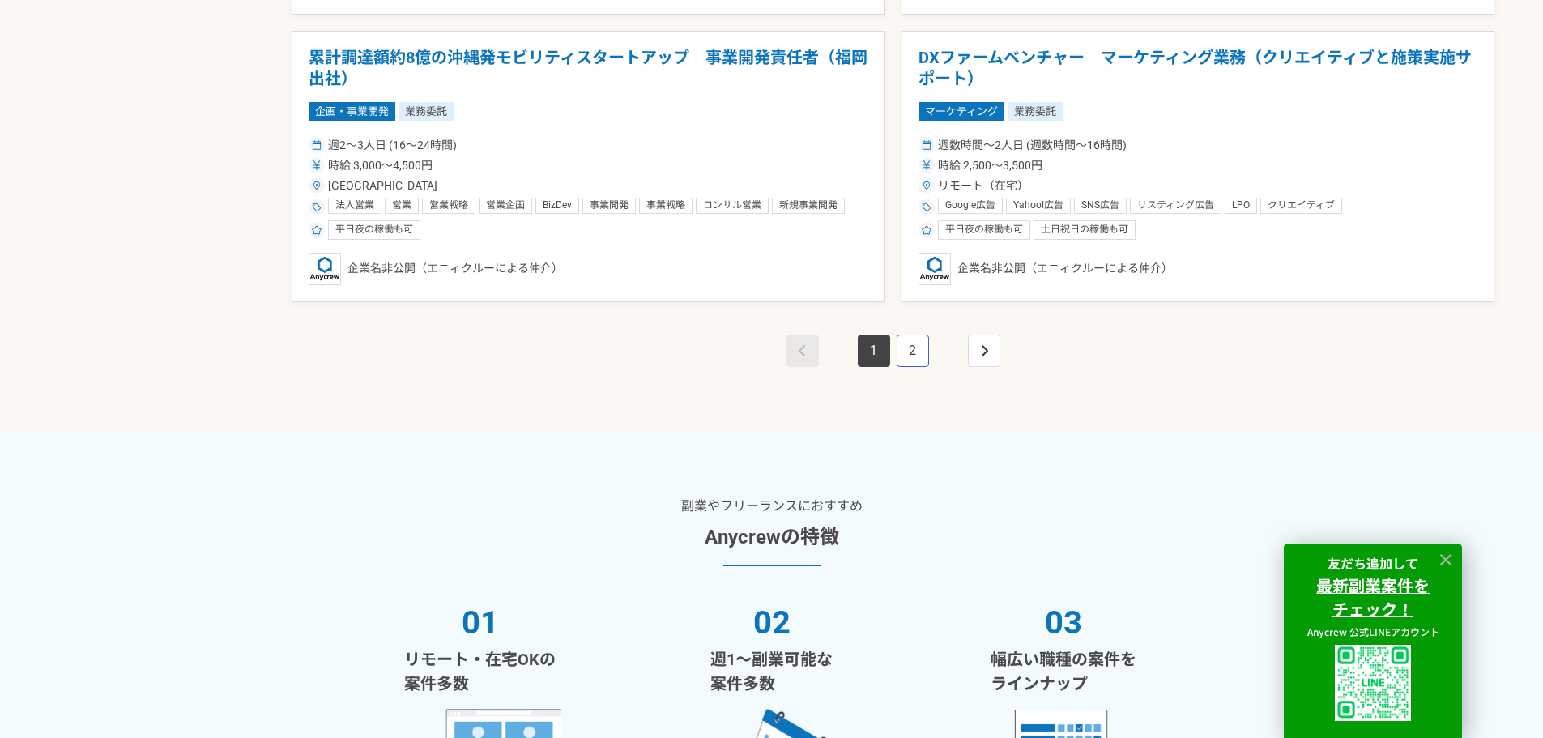
click at [898, 339] on link "2" at bounding box center [913, 350] width 32 height 32
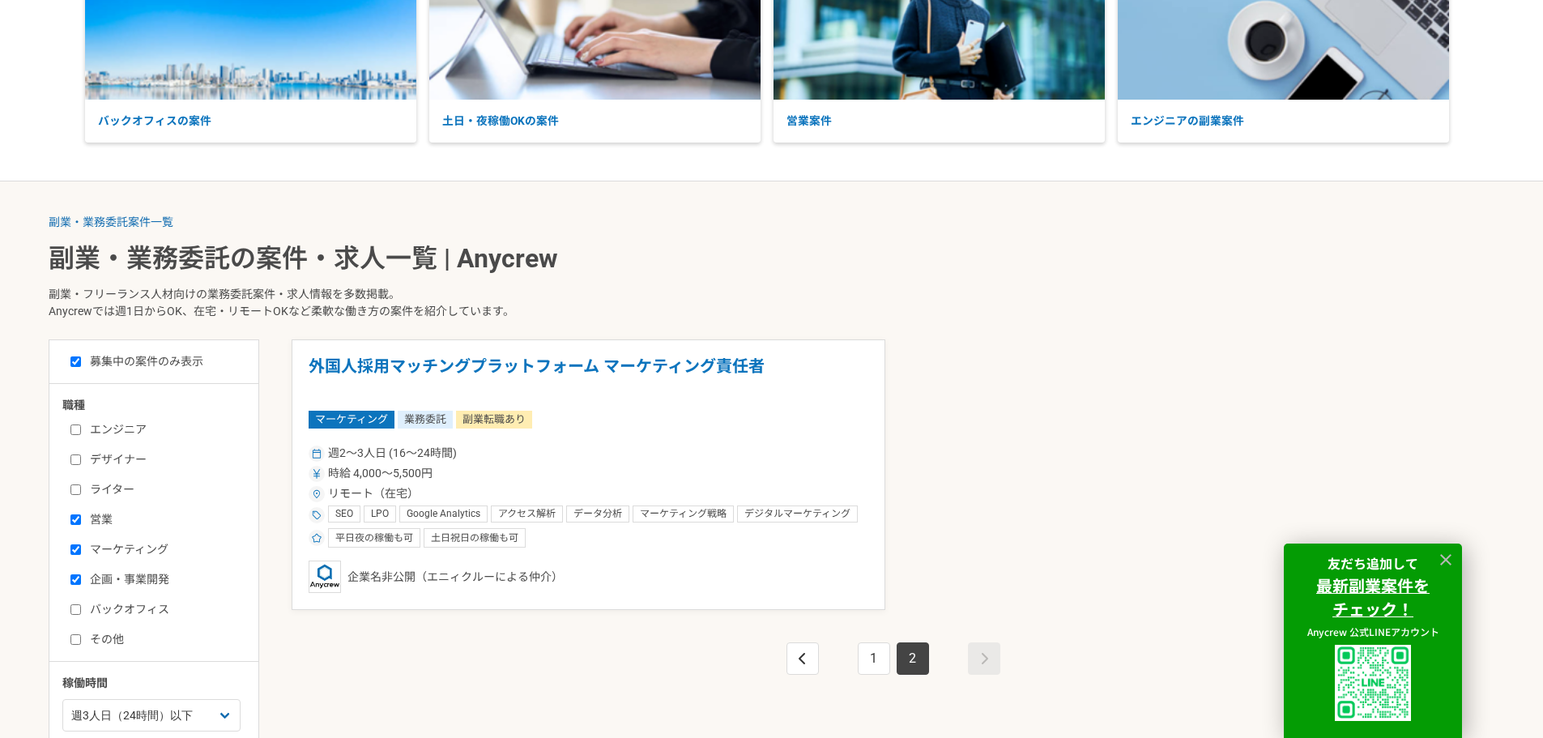
scroll to position [324, 0]
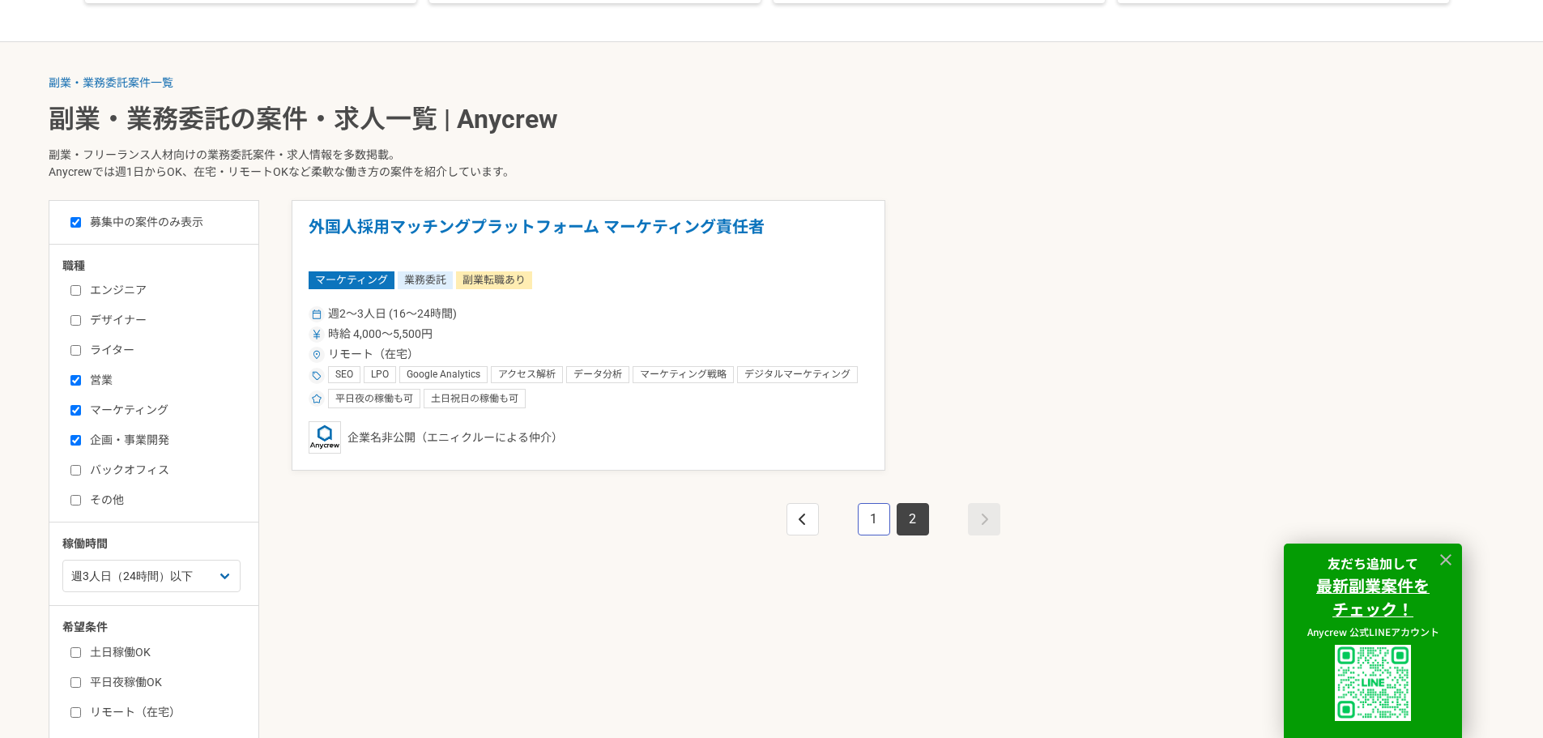
click at [867, 519] on link "1" at bounding box center [874, 519] width 32 height 32
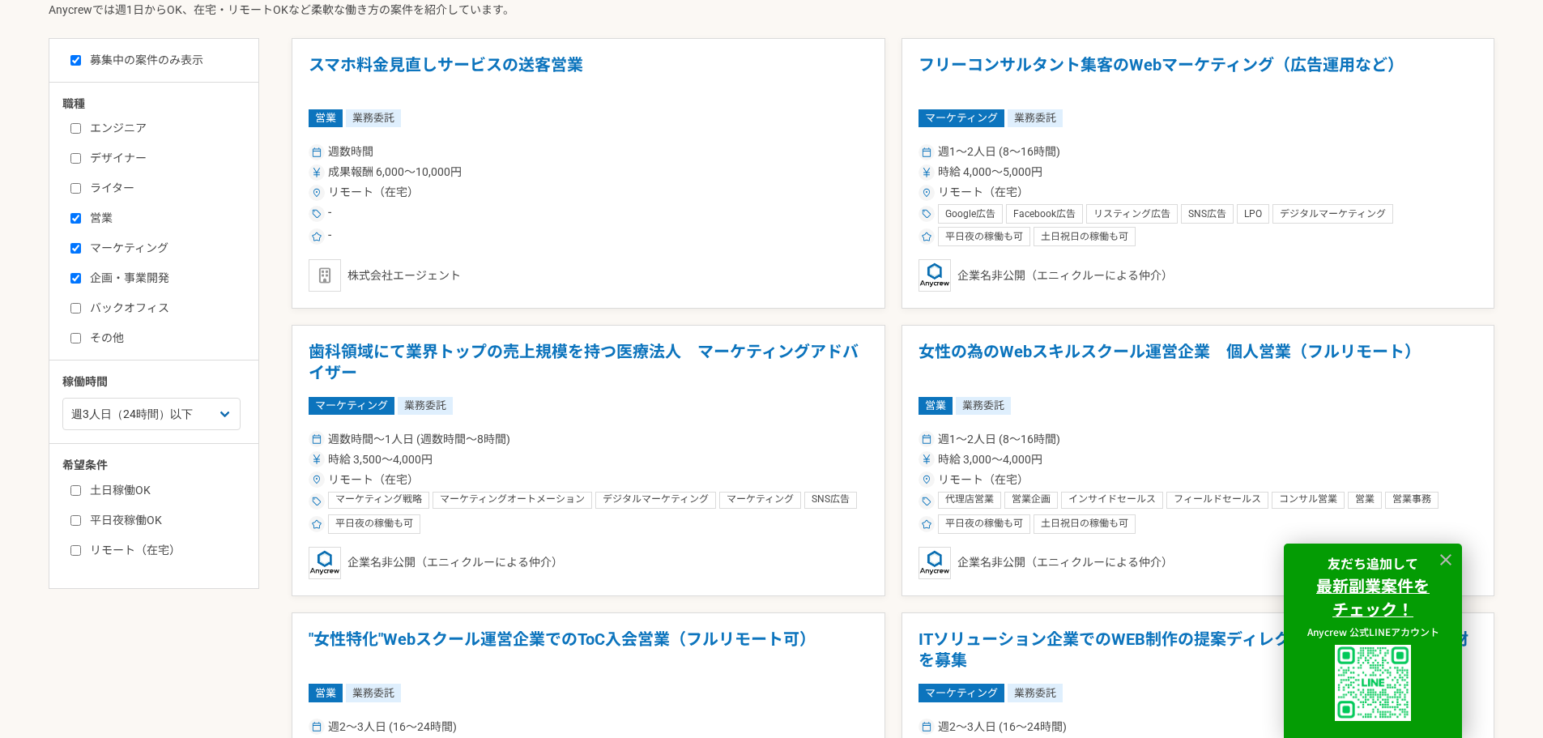
scroll to position [577, 0]
